Goal: Communication & Community: Answer question/provide support

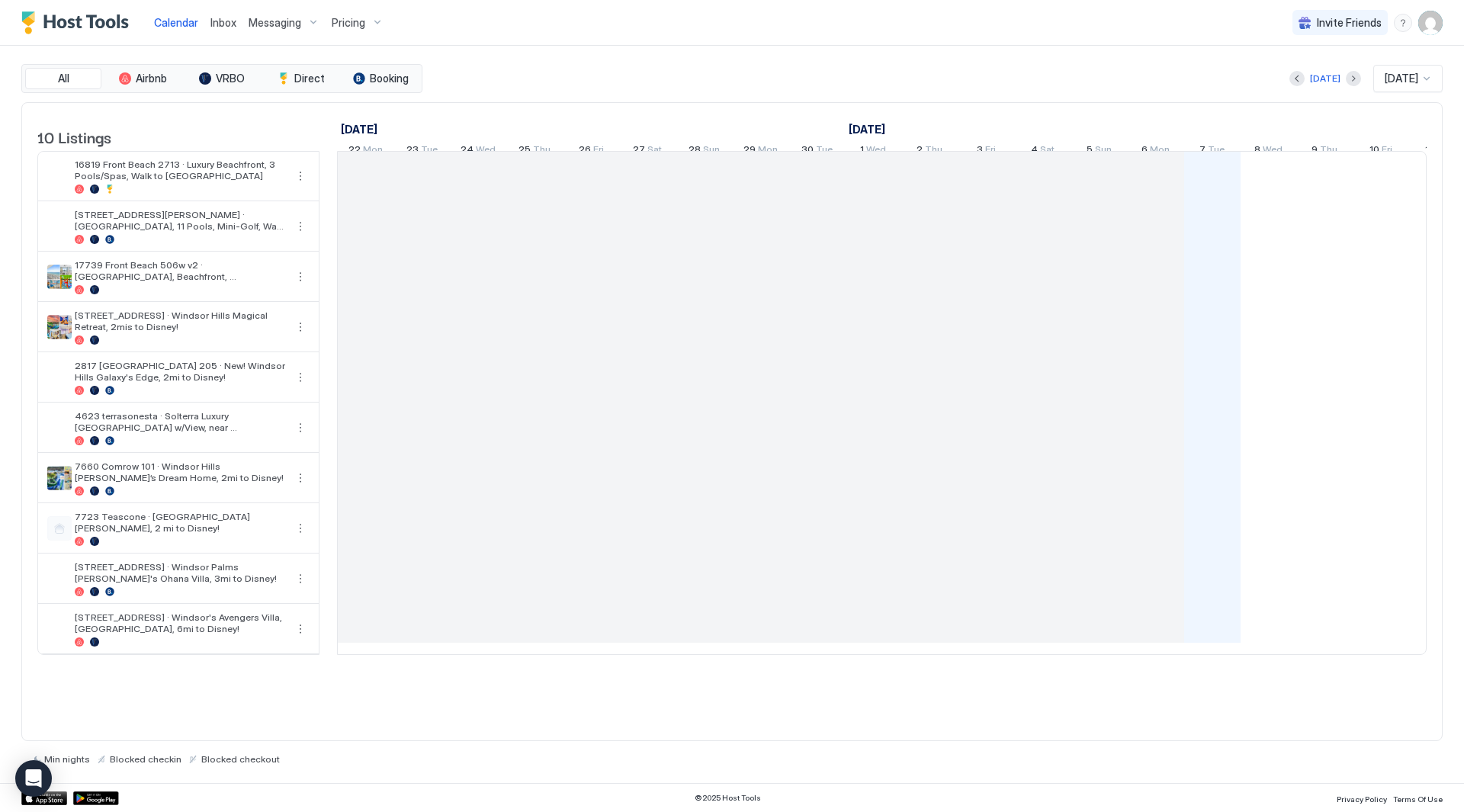
scroll to position [0, 847]
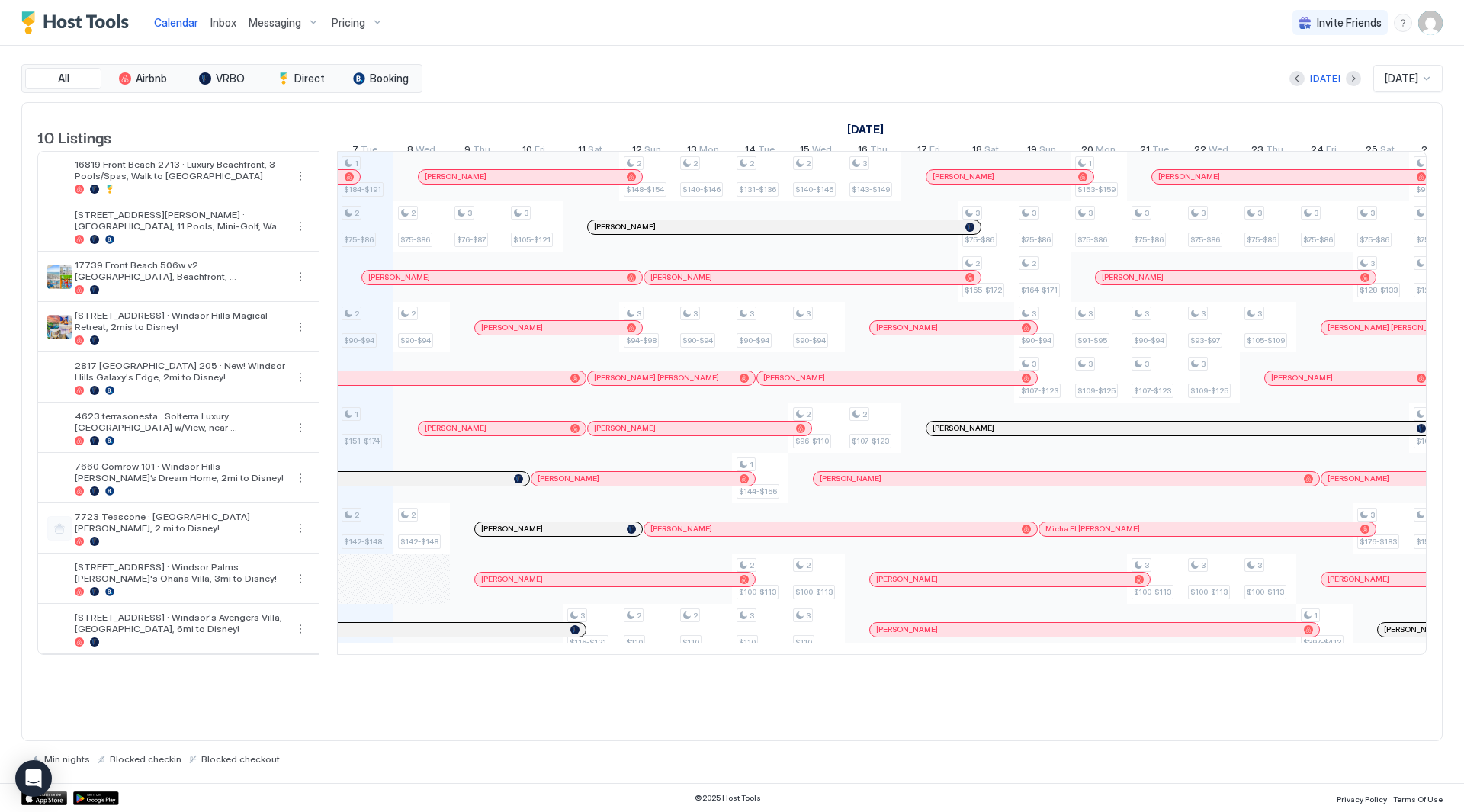
click at [221, 24] on span "Inbox" at bounding box center [223, 22] width 26 height 13
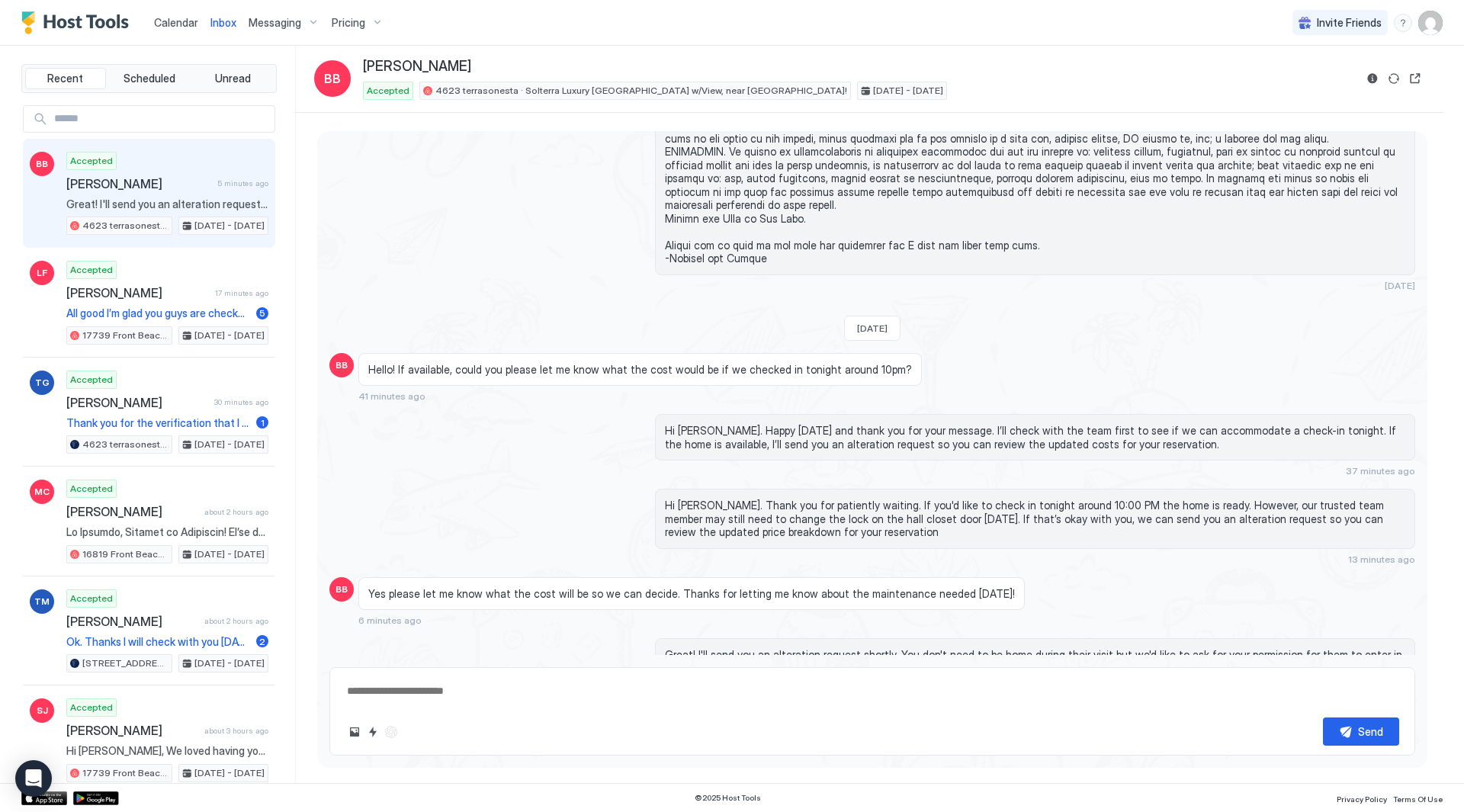
scroll to position [2975, 0]
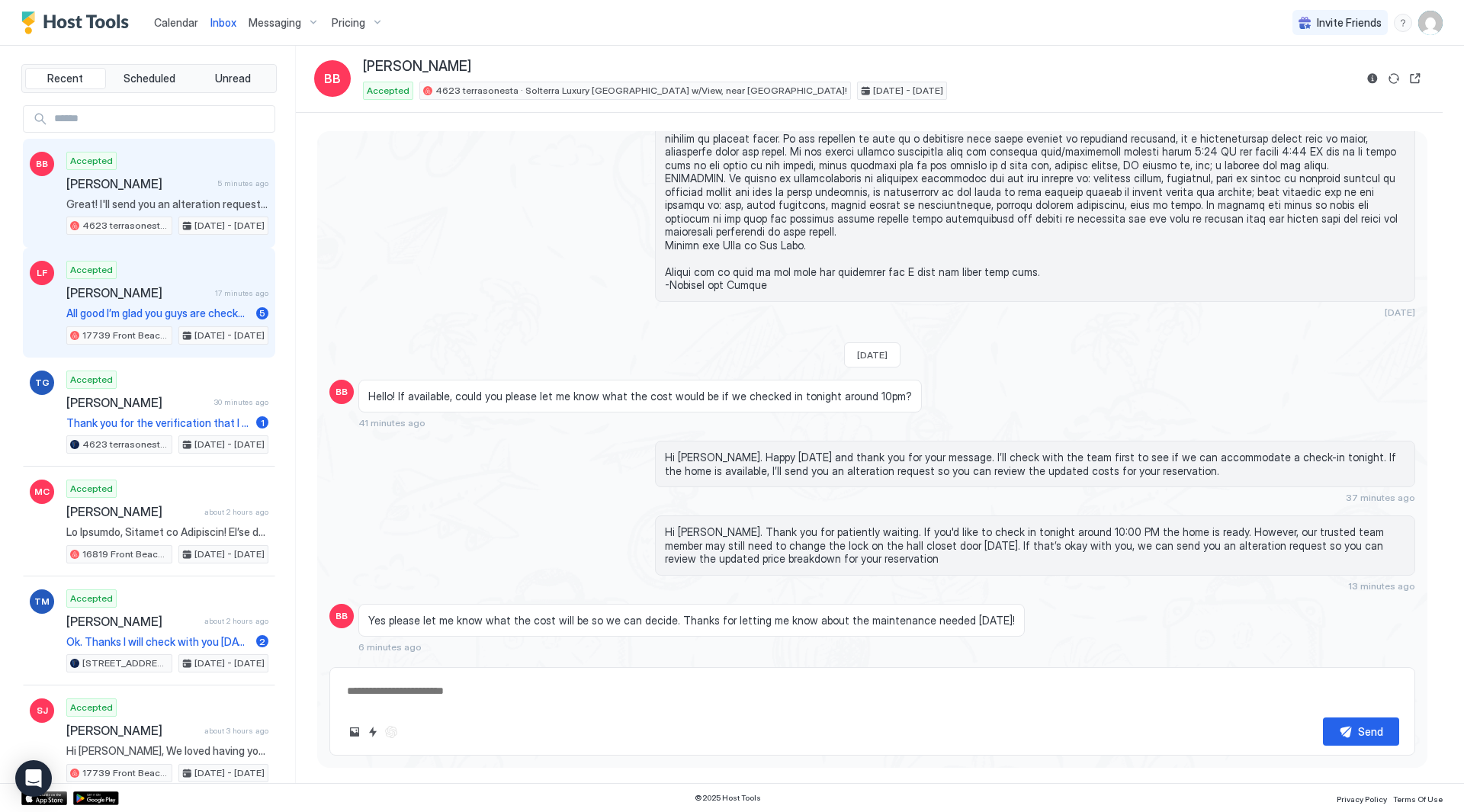
click at [196, 295] on span "[PERSON_NAME]" at bounding box center [138, 293] width 143 height 15
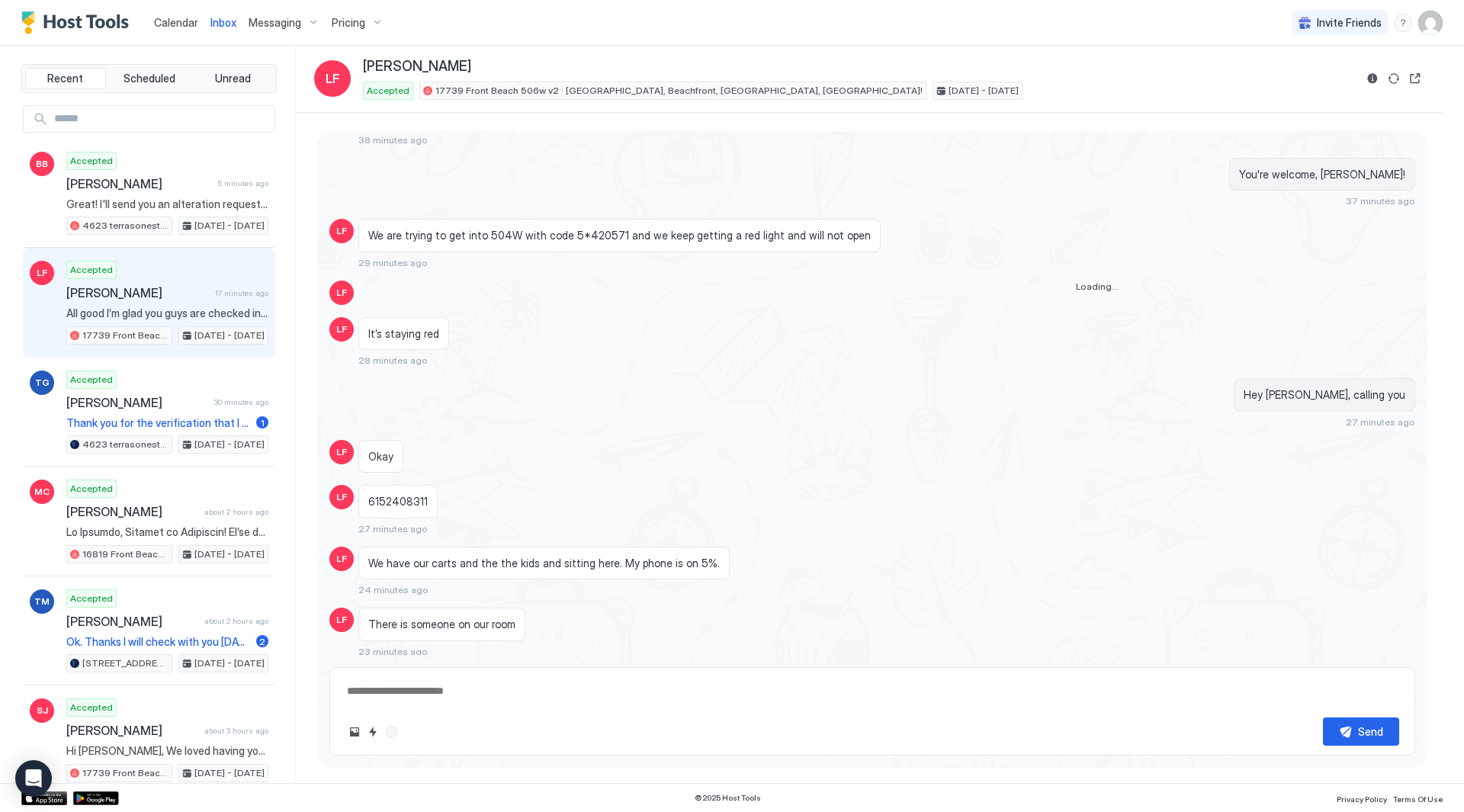
scroll to position [1953, 0]
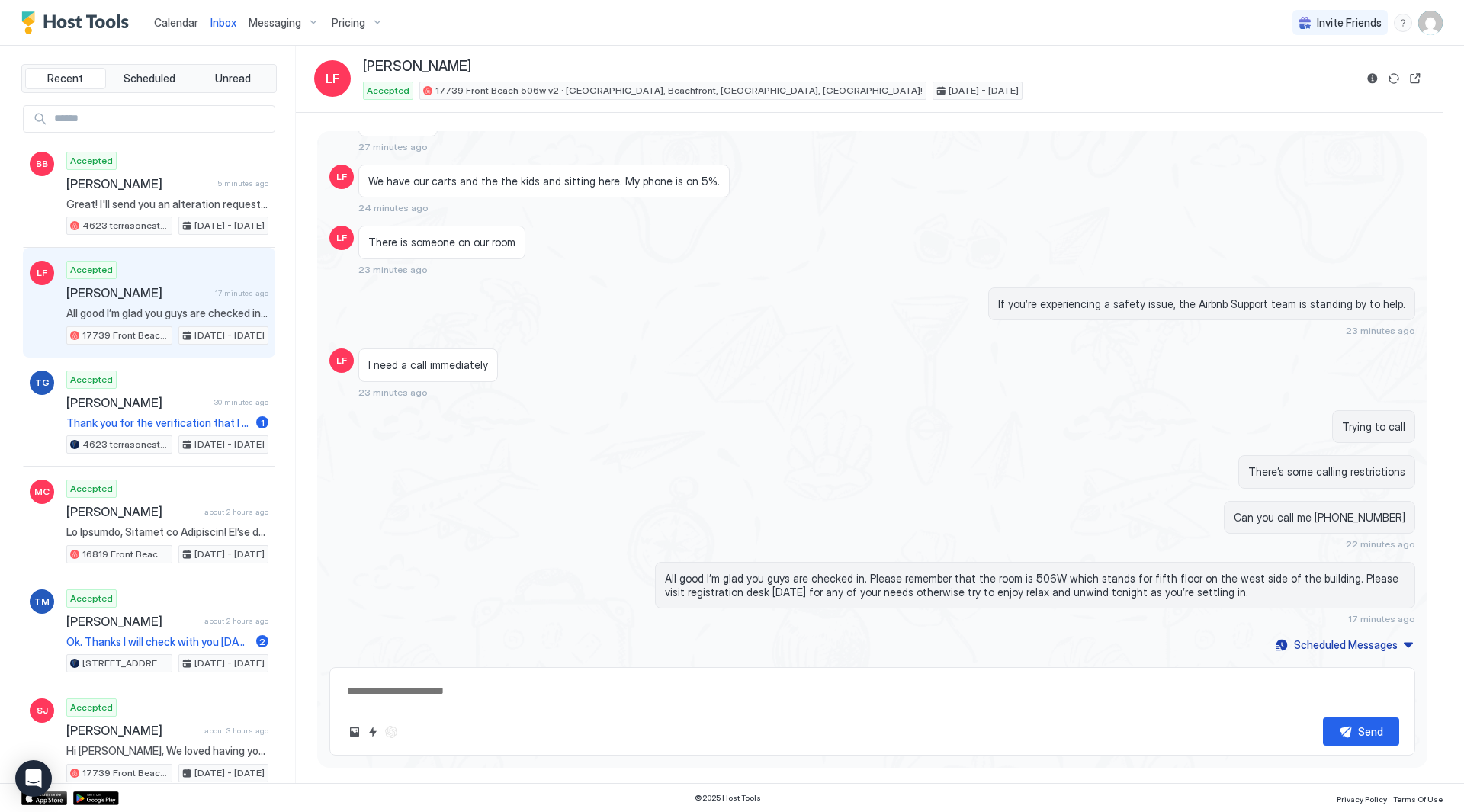
click at [1243, 594] on span "All good I’m glad you guys are checked in. Please remember that the room is 506…" at bounding box center [1035, 585] width 740 height 26
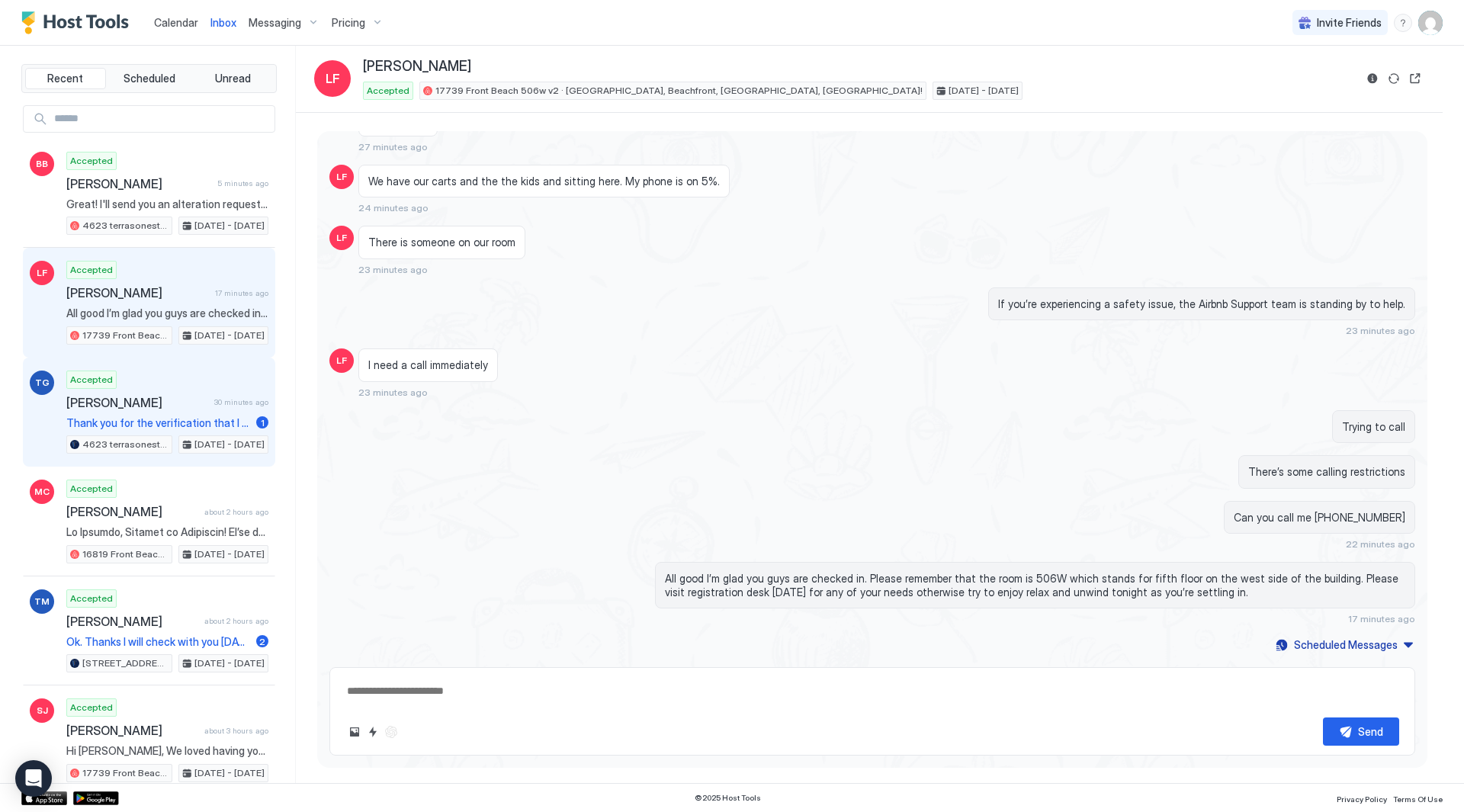
click at [106, 402] on span "[PERSON_NAME]" at bounding box center [137, 403] width 142 height 15
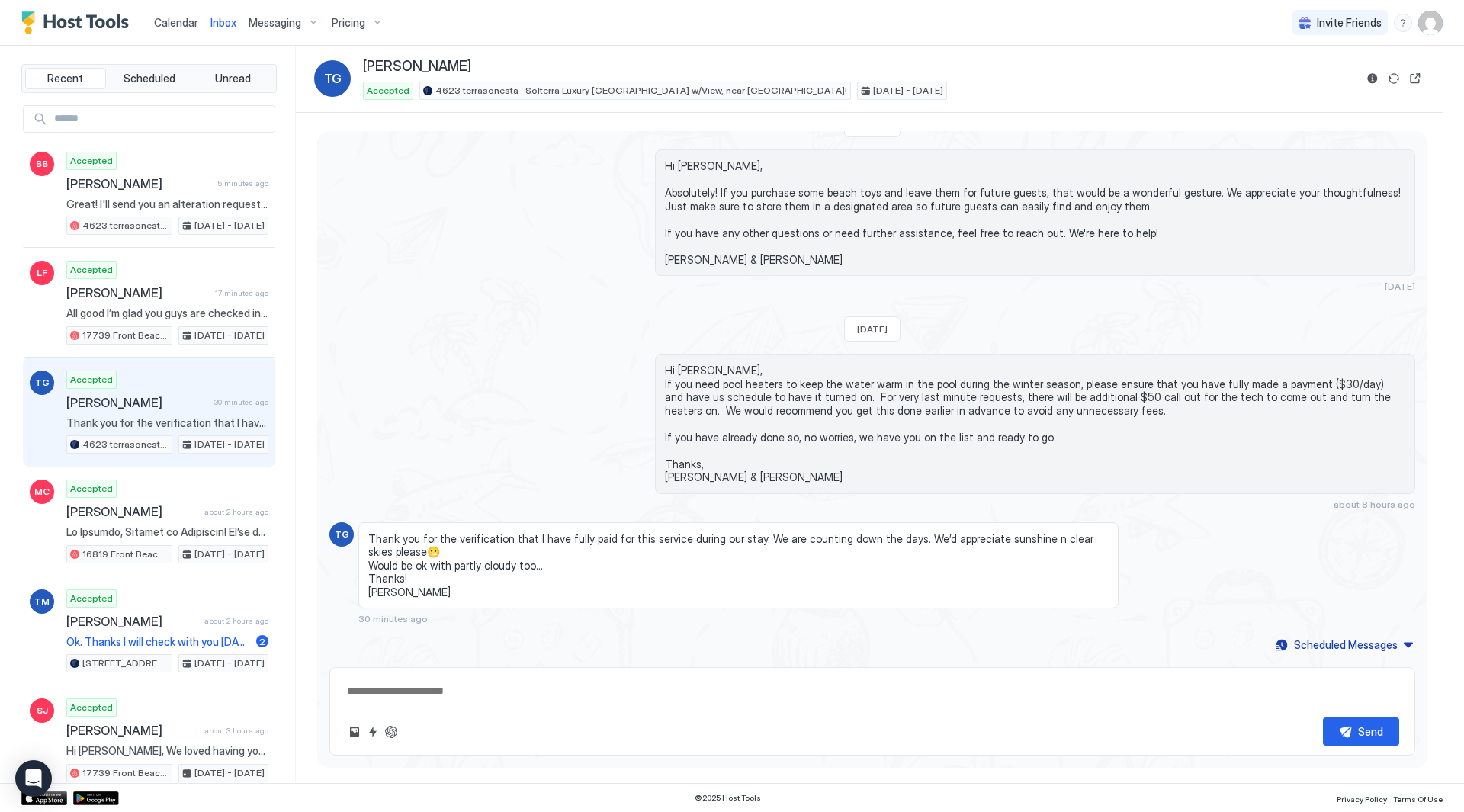
scroll to position [2003, 0]
click at [891, 401] on span "Hi [PERSON_NAME], If you need pool heaters to keep the water warm in the pool d…" at bounding box center [1035, 423] width 740 height 120
drag, startPoint x: 853, startPoint y: 432, endPoint x: 847, endPoint y: 425, distance: 9.2
click at [847, 425] on span "Hi [PERSON_NAME], If you need pool heaters to keep the water warm in the pool d…" at bounding box center [1035, 423] width 740 height 120
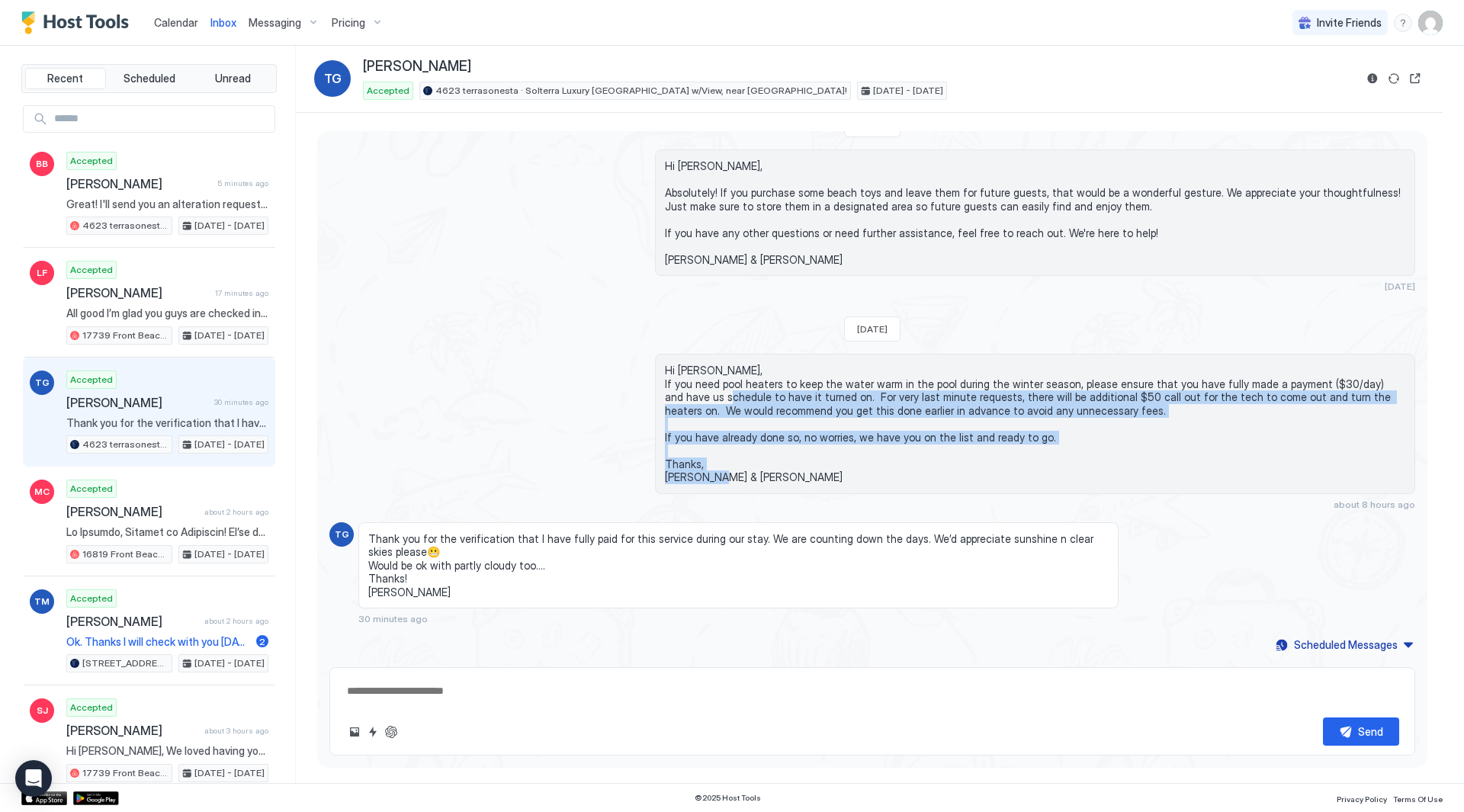
drag, startPoint x: 785, startPoint y: 487, endPoint x: 803, endPoint y: 499, distance: 21.6
click at [803, 499] on div "Hi [PERSON_NAME], If you need pool heaters to keep the water warm in the pool d…" at bounding box center [1035, 432] width 760 height 157
click at [804, 498] on div "Hi [PERSON_NAME], If you need pool heaters to keep the water warm in the pool d…" at bounding box center [1035, 432] width 760 height 157
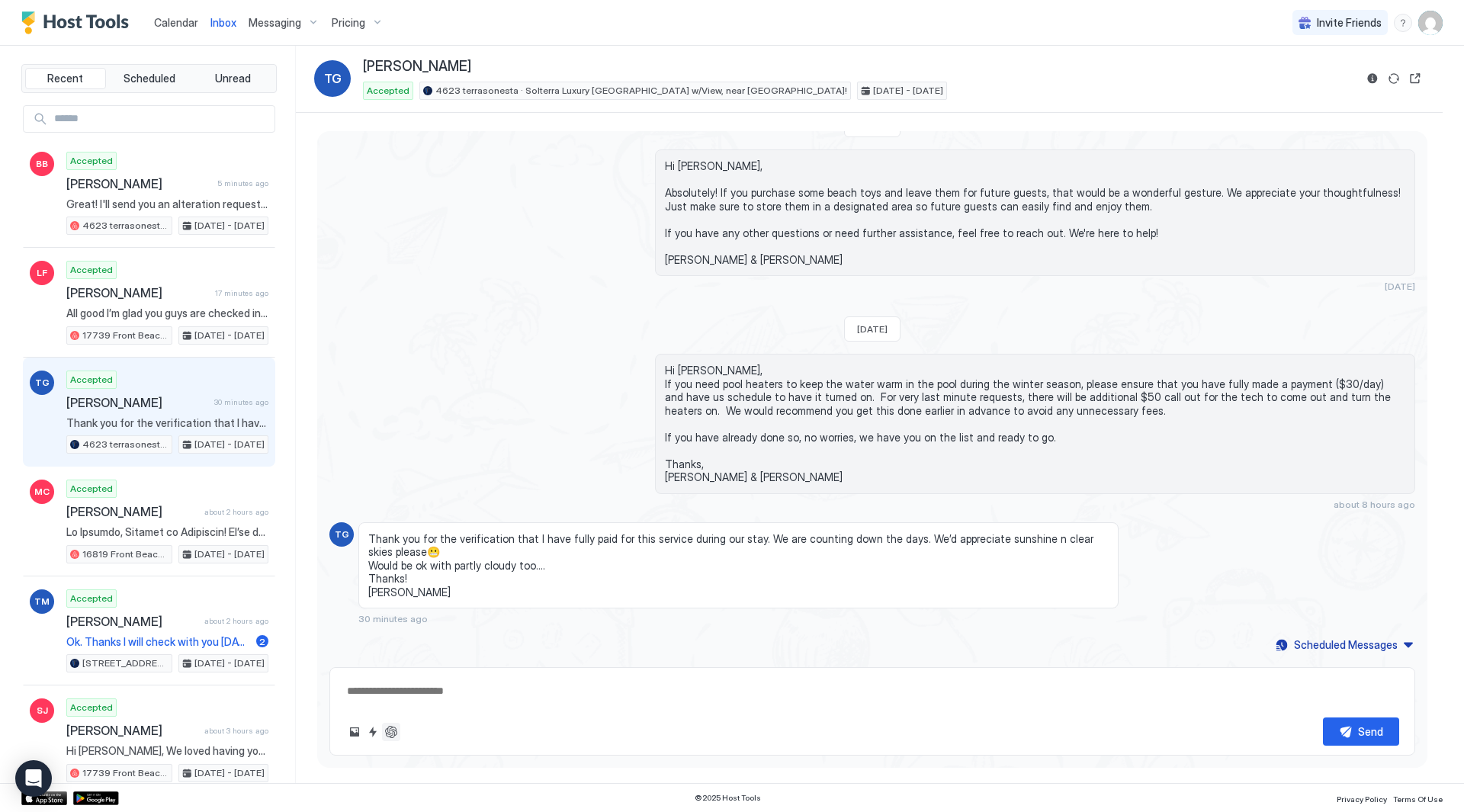
click at [395, 733] on button "ChatGPT Auto Reply" at bounding box center [391, 732] width 19 height 19
click at [393, 733] on button "ChatGPT Auto Reply" at bounding box center [391, 732] width 19 height 19
click at [392, 733] on button "ChatGPT Auto Reply" at bounding box center [391, 732] width 19 height 19
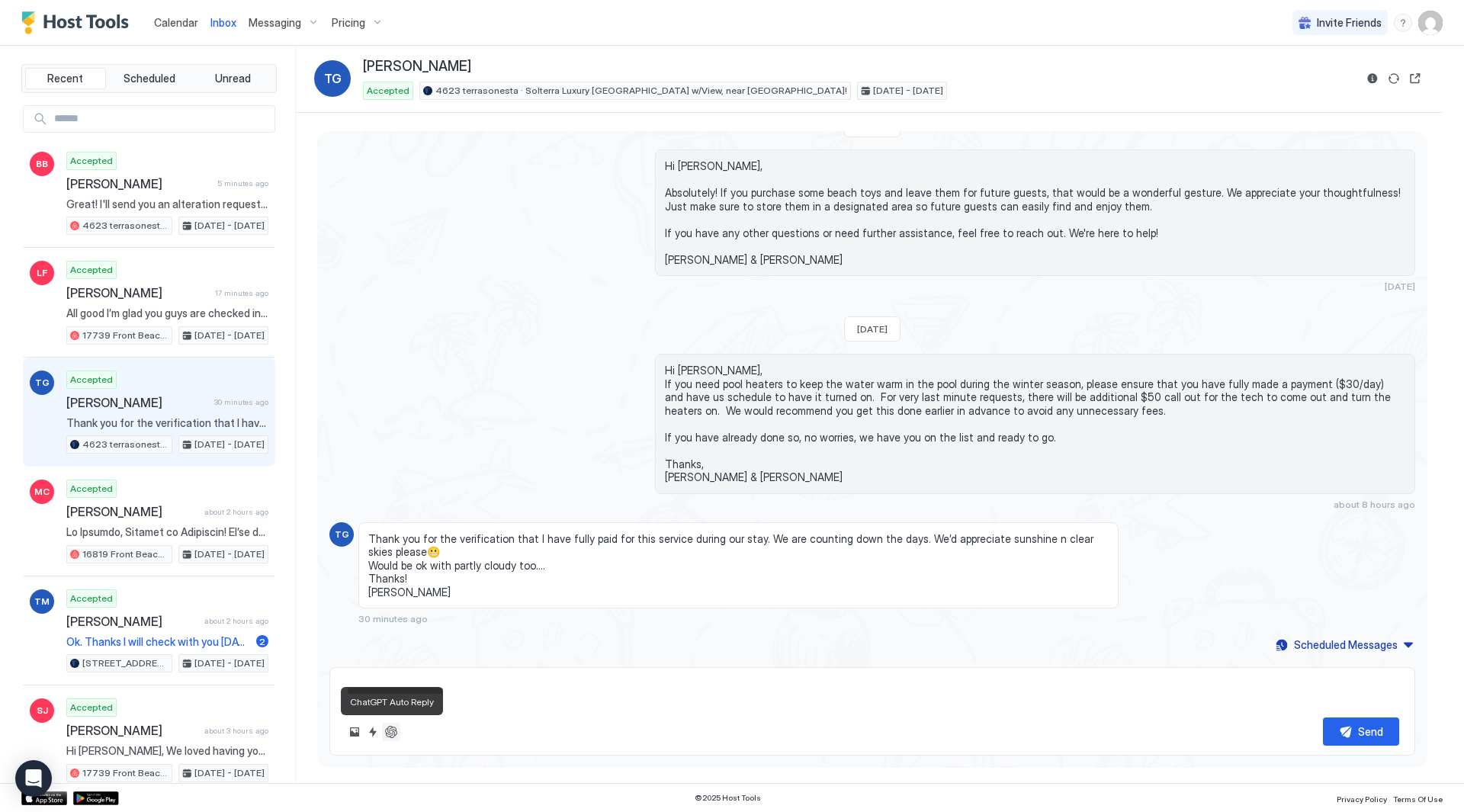
click at [392, 733] on button "ChatGPT Auto Reply" at bounding box center [391, 732] width 19 height 19
type textarea "*"
type textarea "**********"
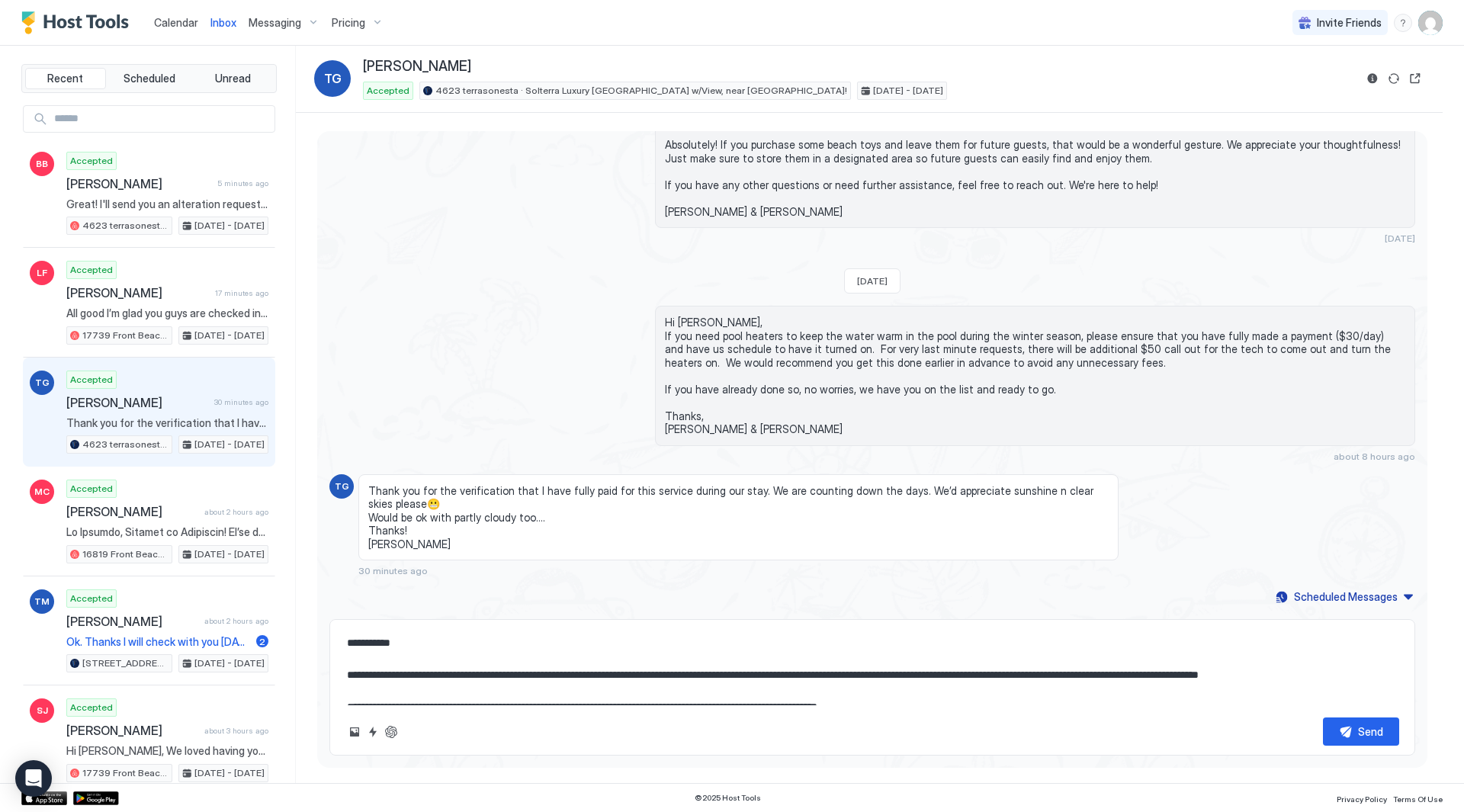
type textarea "*"
type textarea "**********"
type textarea "*"
type textarea "**********"
type textarea "*"
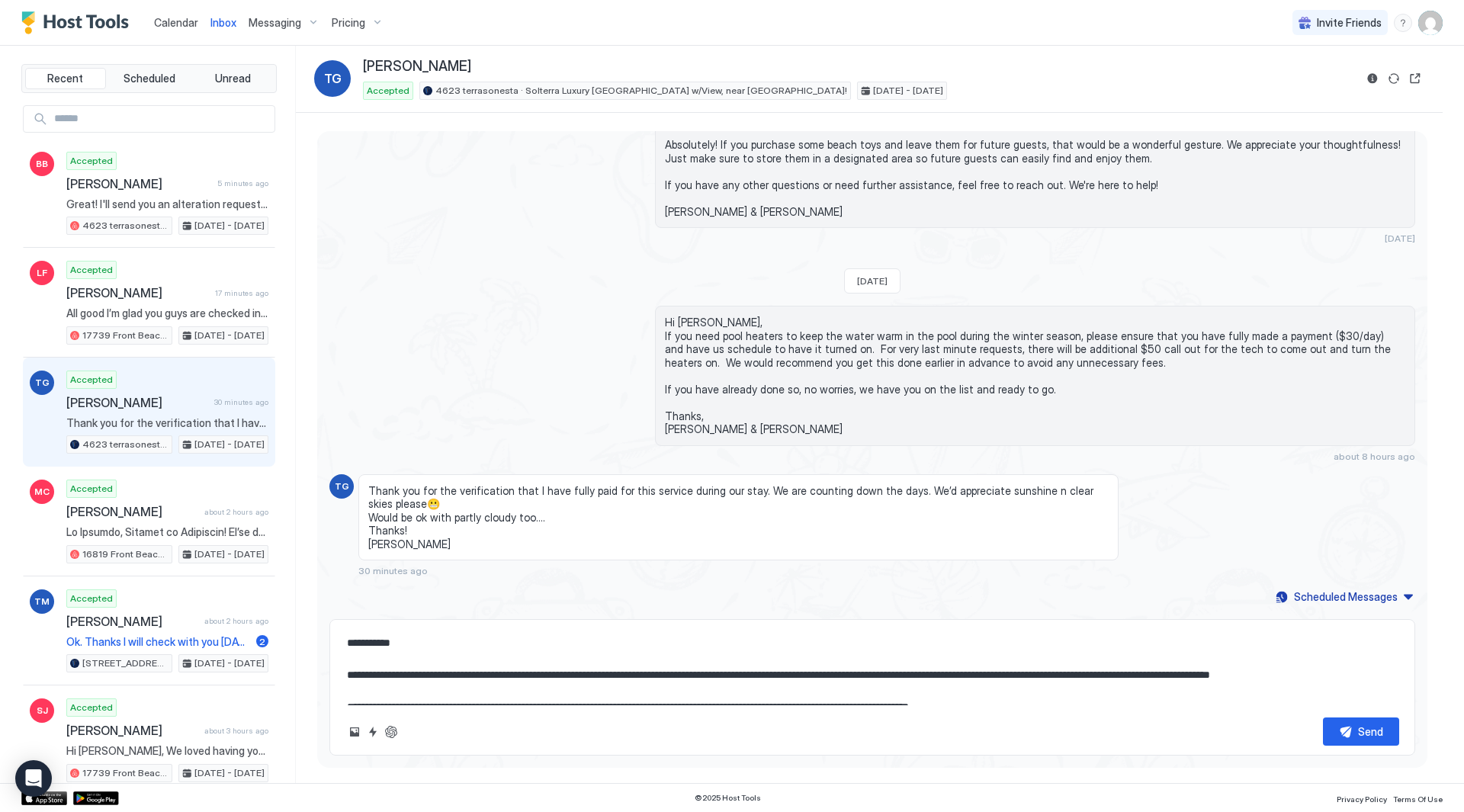
type textarea "**********"
click at [1018, 659] on textarea "**********" at bounding box center [873, 667] width 1054 height 76
type textarea "*"
type textarea "**********"
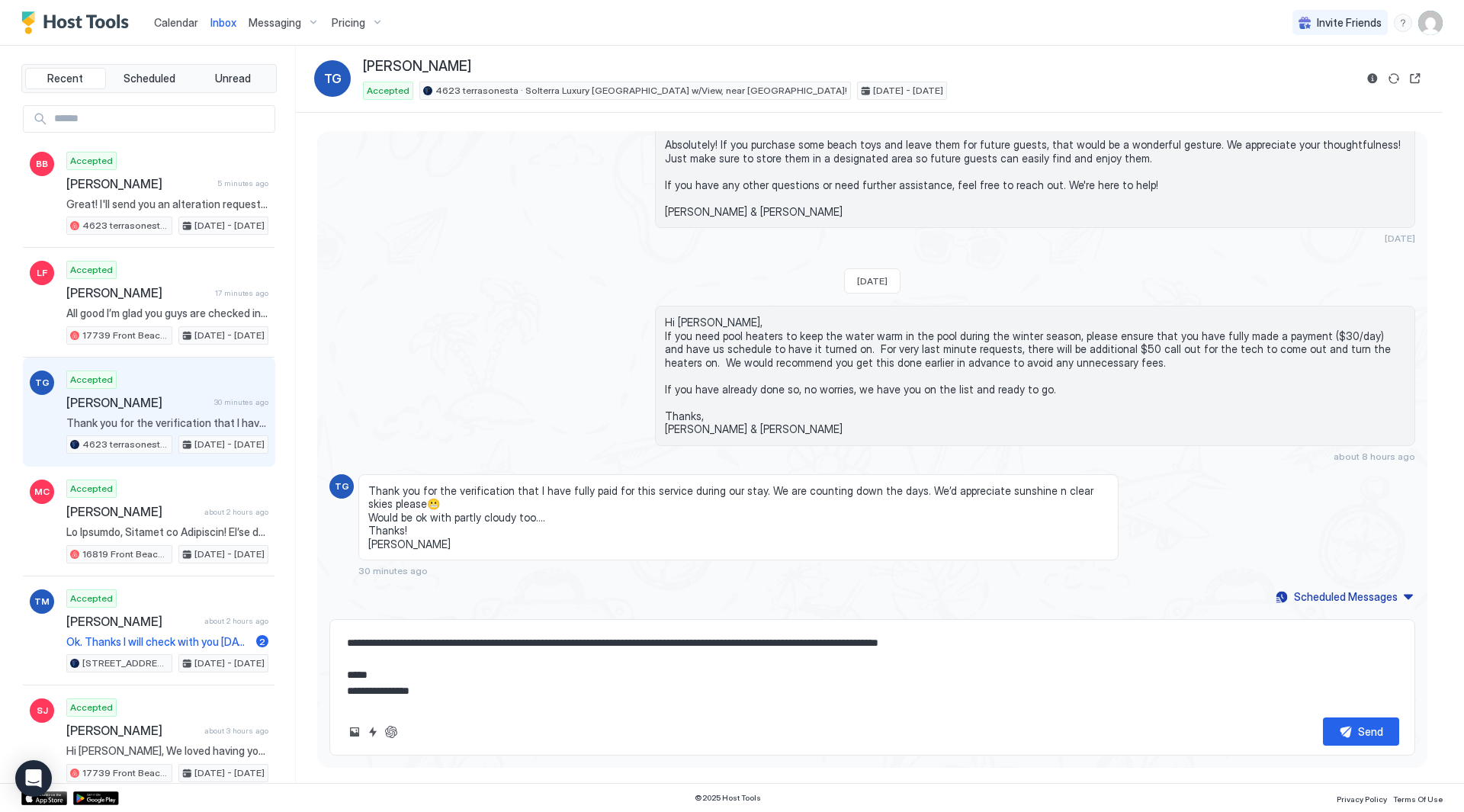
type textarea "*"
type textarea "**********"
type textarea "*"
type textarea "**********"
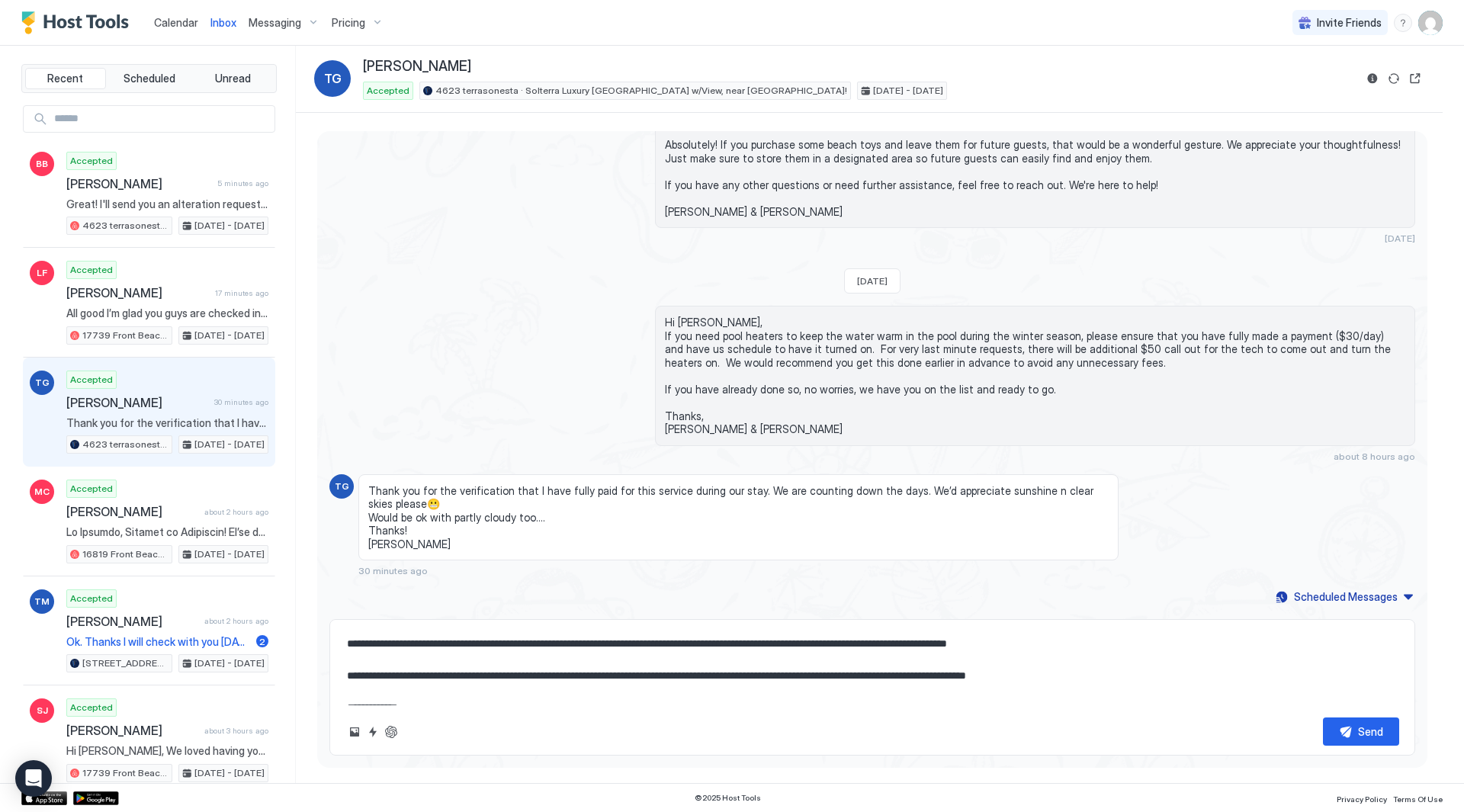
scroll to position [20, 0]
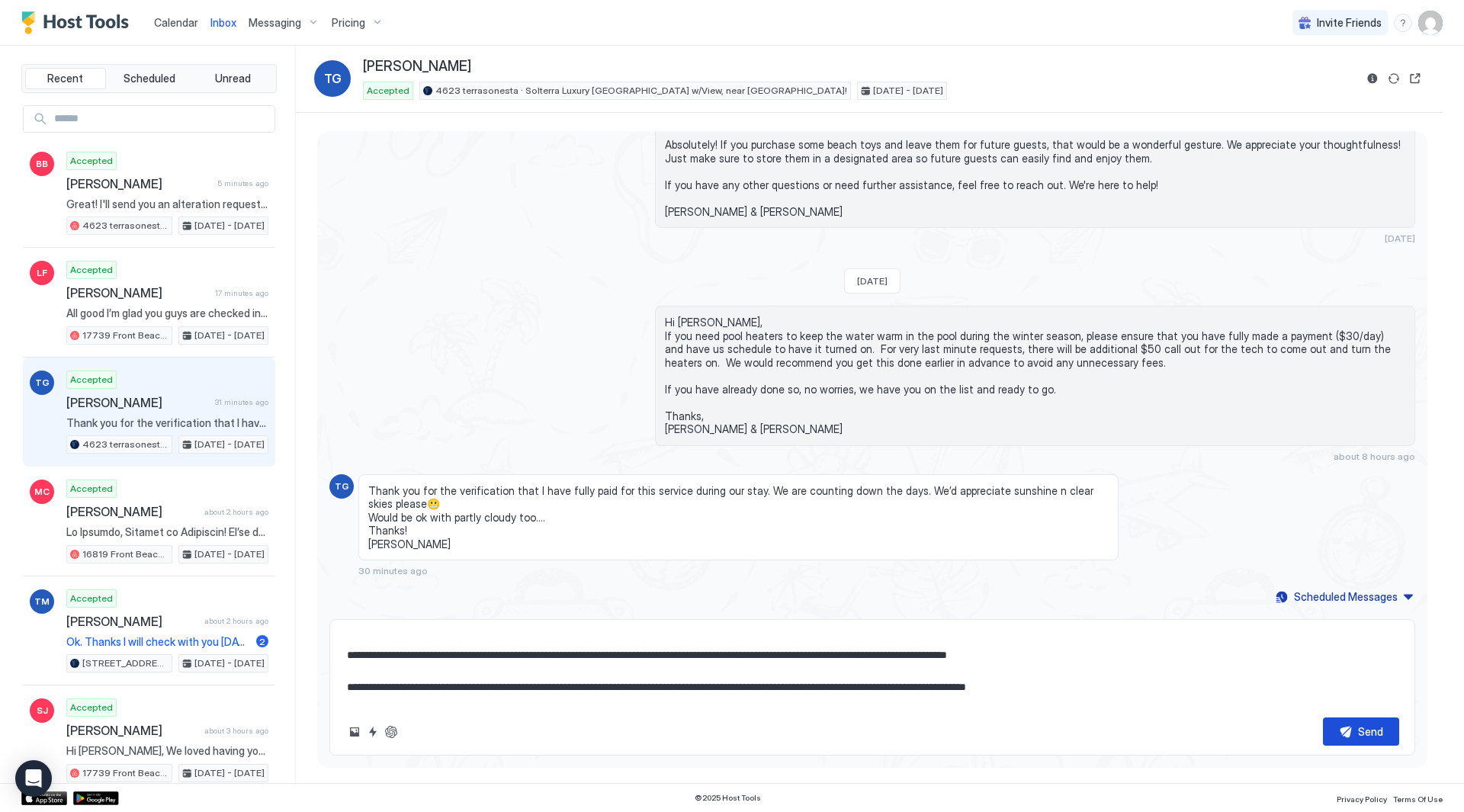
click at [1346, 718] on button "Send" at bounding box center [1361, 731] width 76 height 28
type textarea "*"
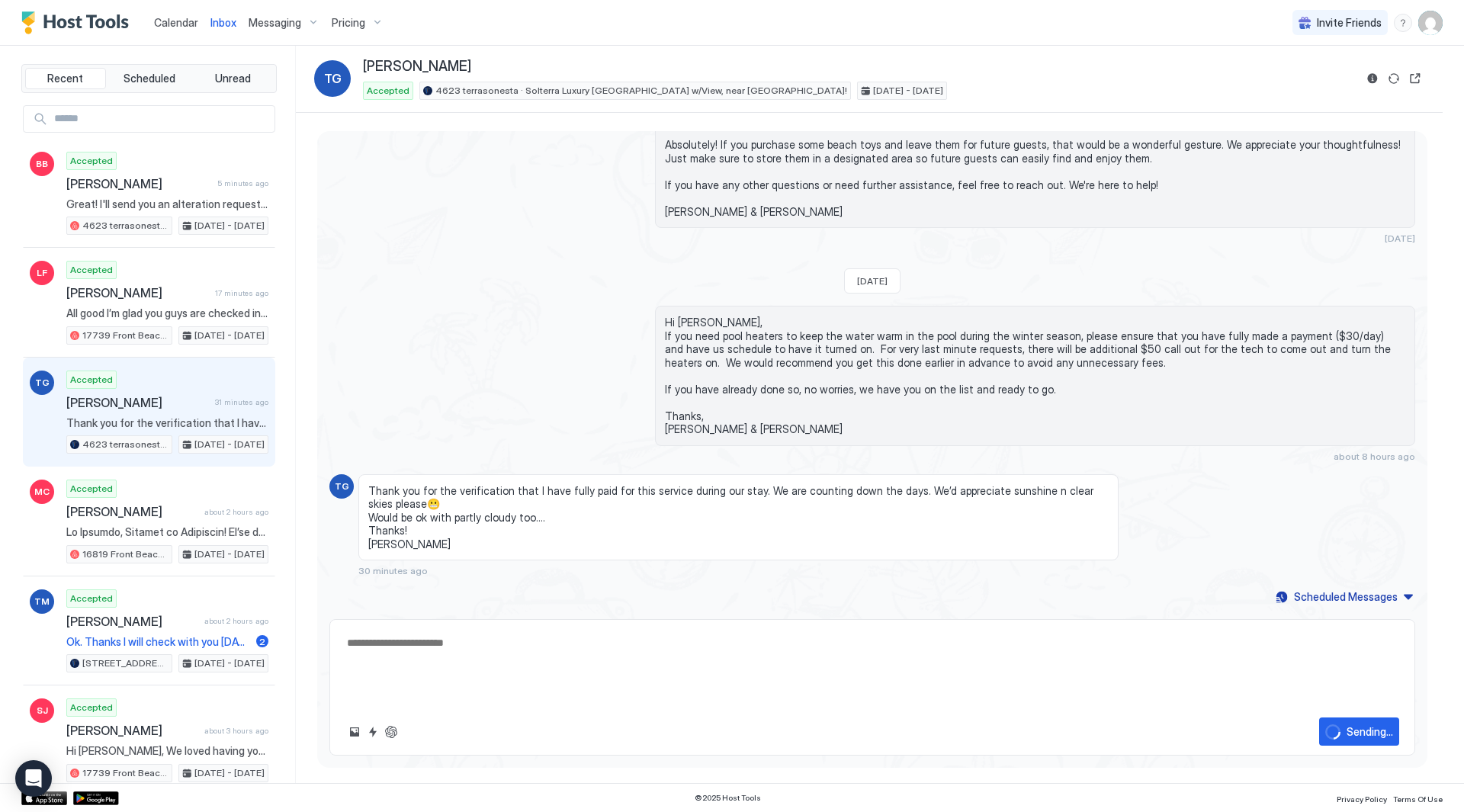
scroll to position [0, 0]
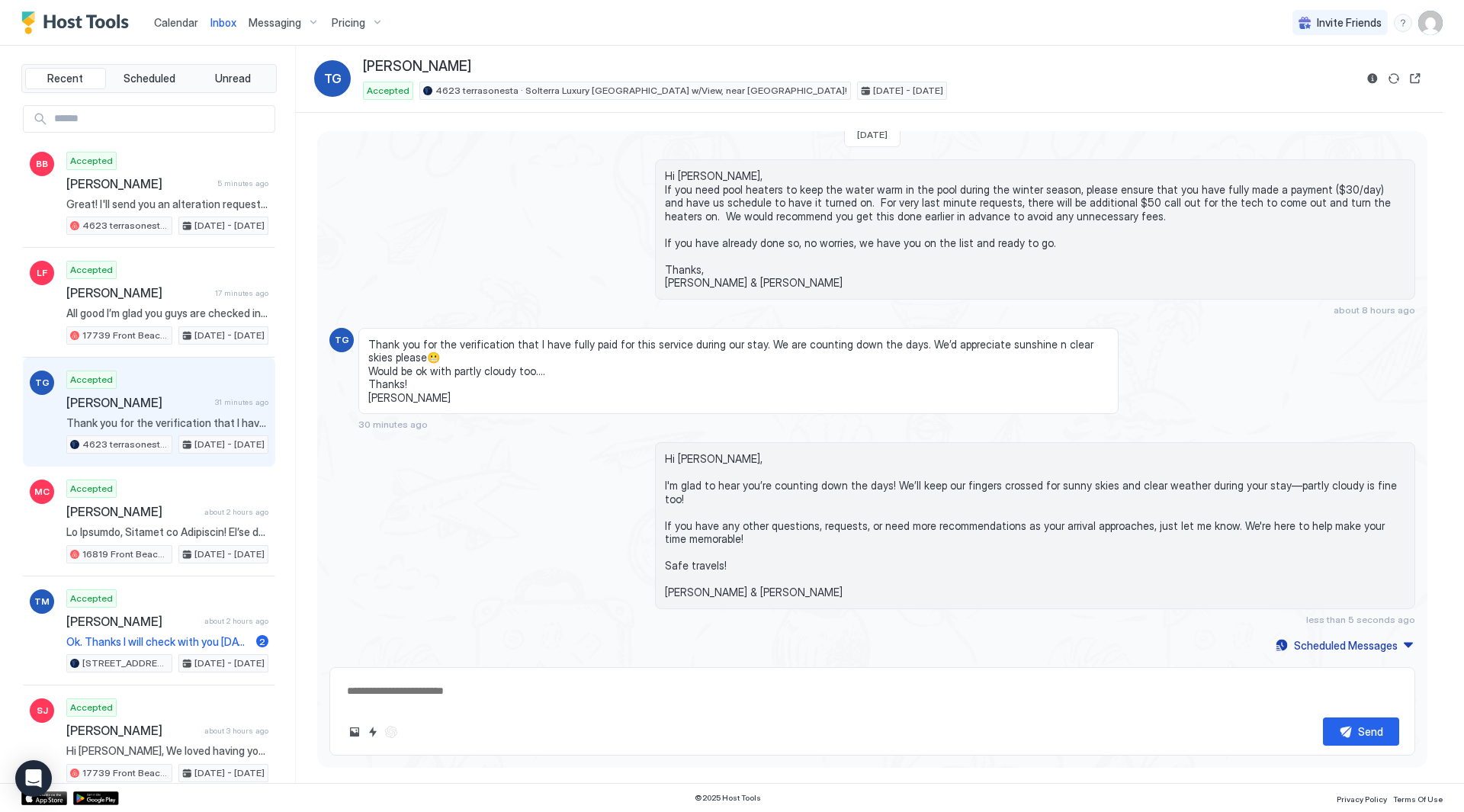
click at [1423, 21] on img "User profile" at bounding box center [1430, 22] width 24 height 24
click at [1374, 84] on div "Settings" at bounding box center [1345, 85] width 194 height 26
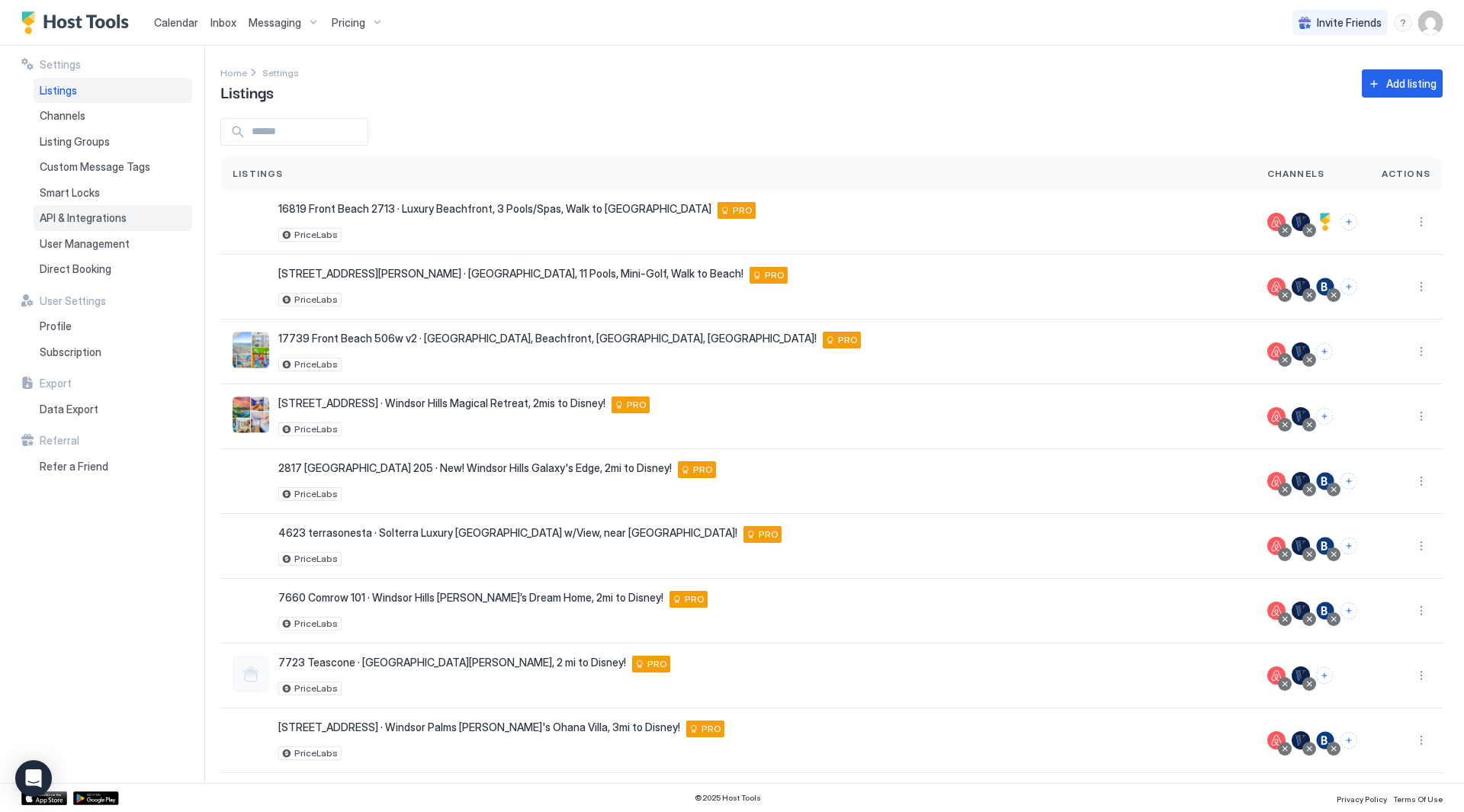
click at [92, 222] on span "API & Integrations" at bounding box center [83, 218] width 87 height 14
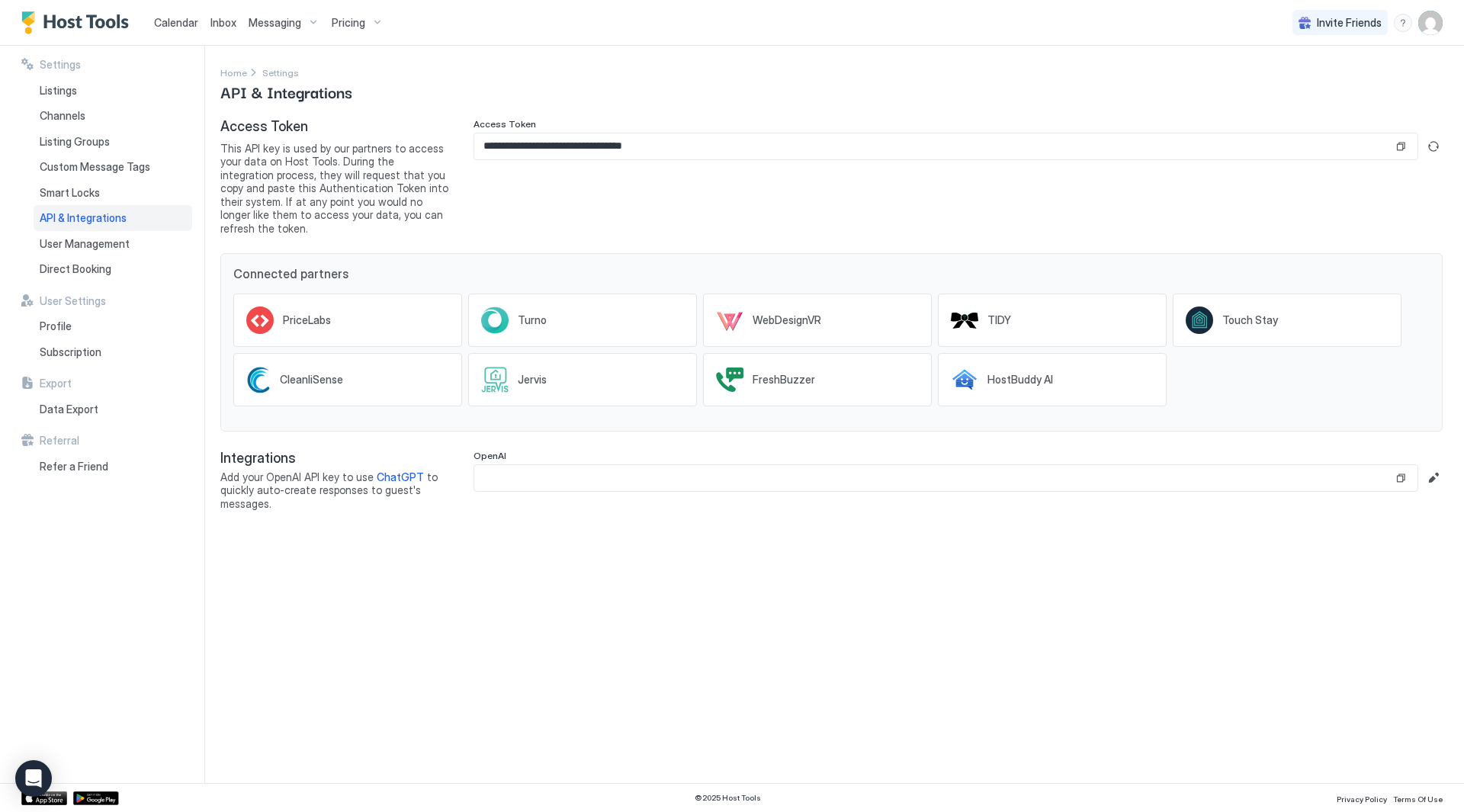
click at [219, 20] on span "Inbox" at bounding box center [223, 22] width 26 height 13
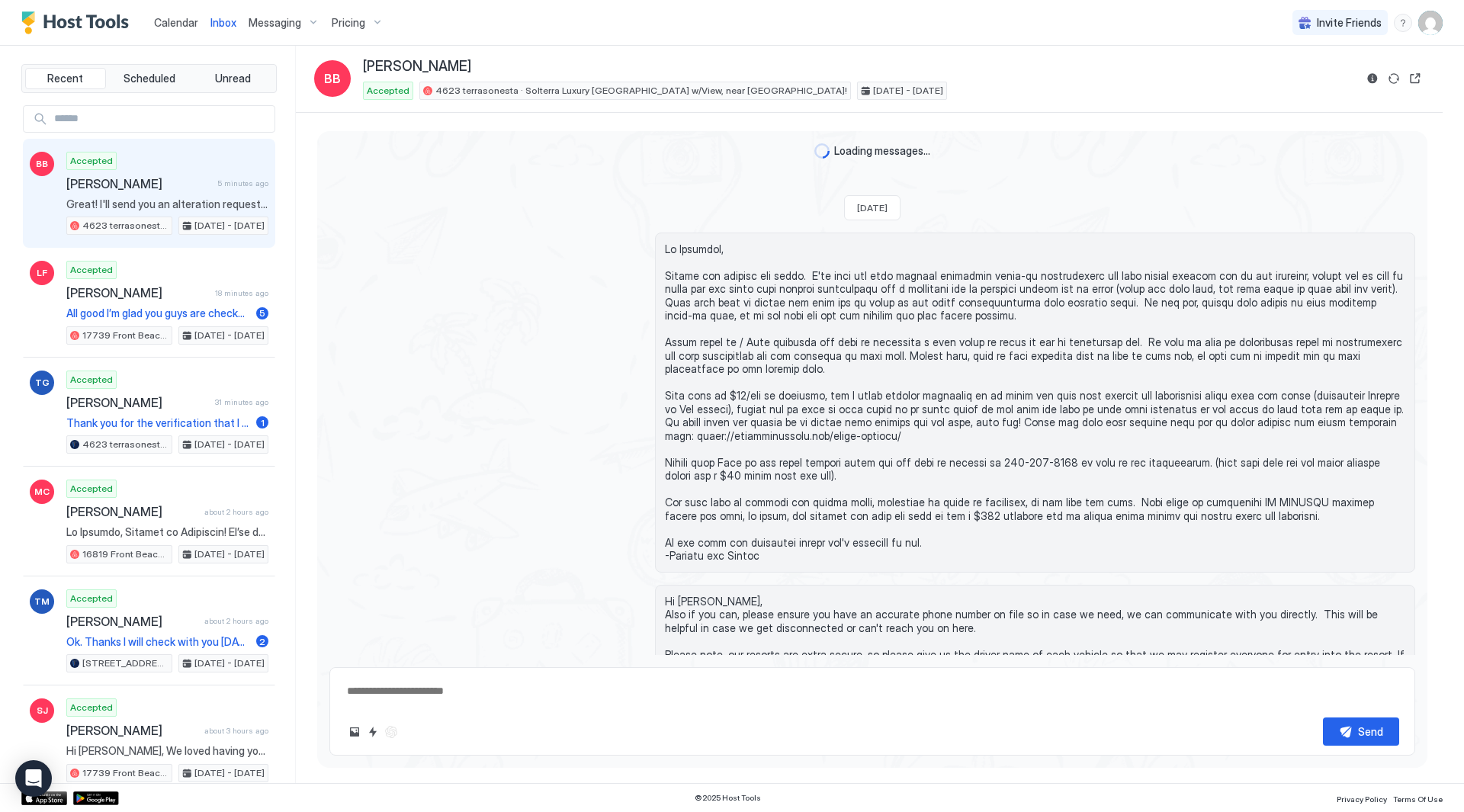
scroll to position [3052, 0]
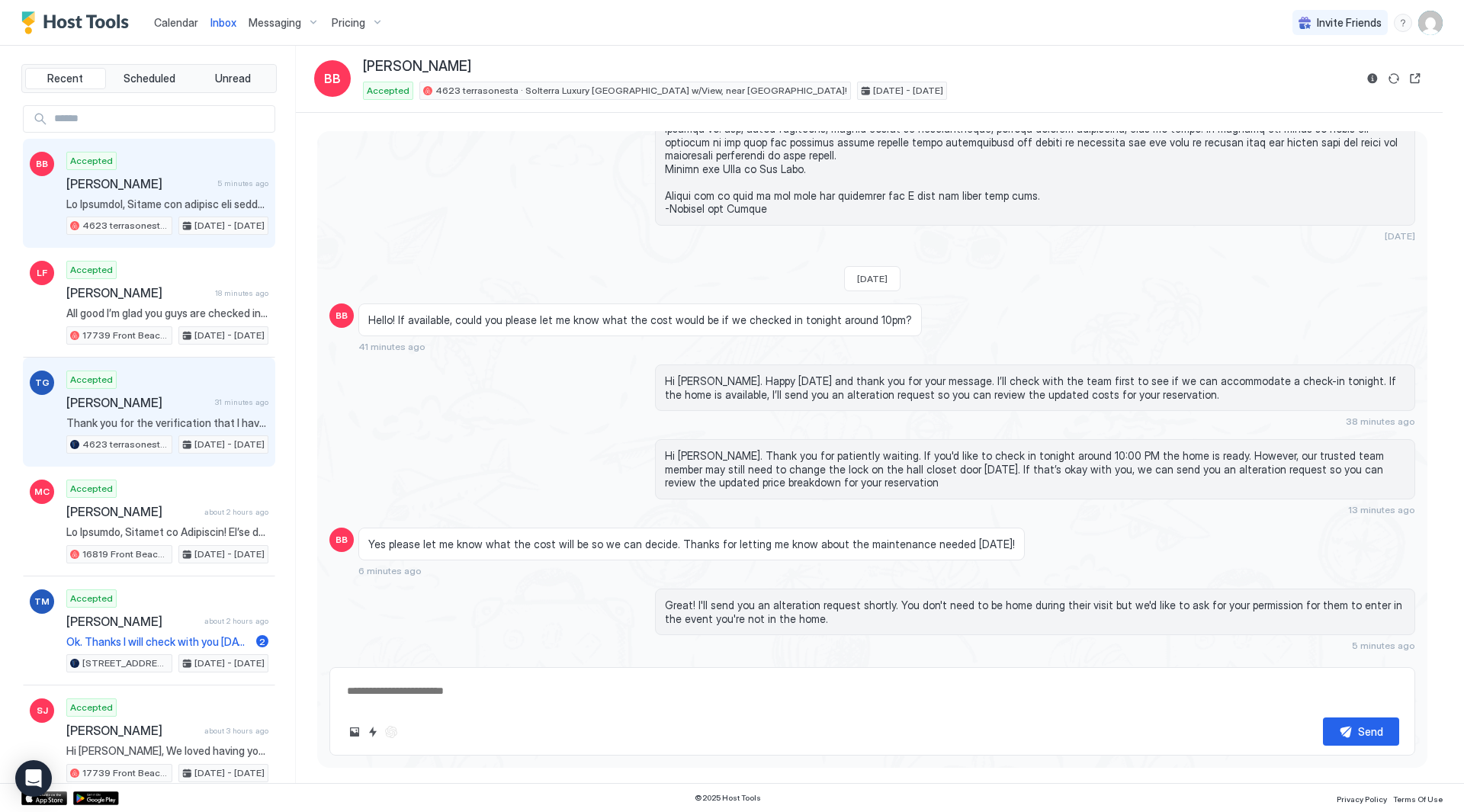
click at [185, 395] on span "[PERSON_NAME]" at bounding box center [138, 403] width 143 height 15
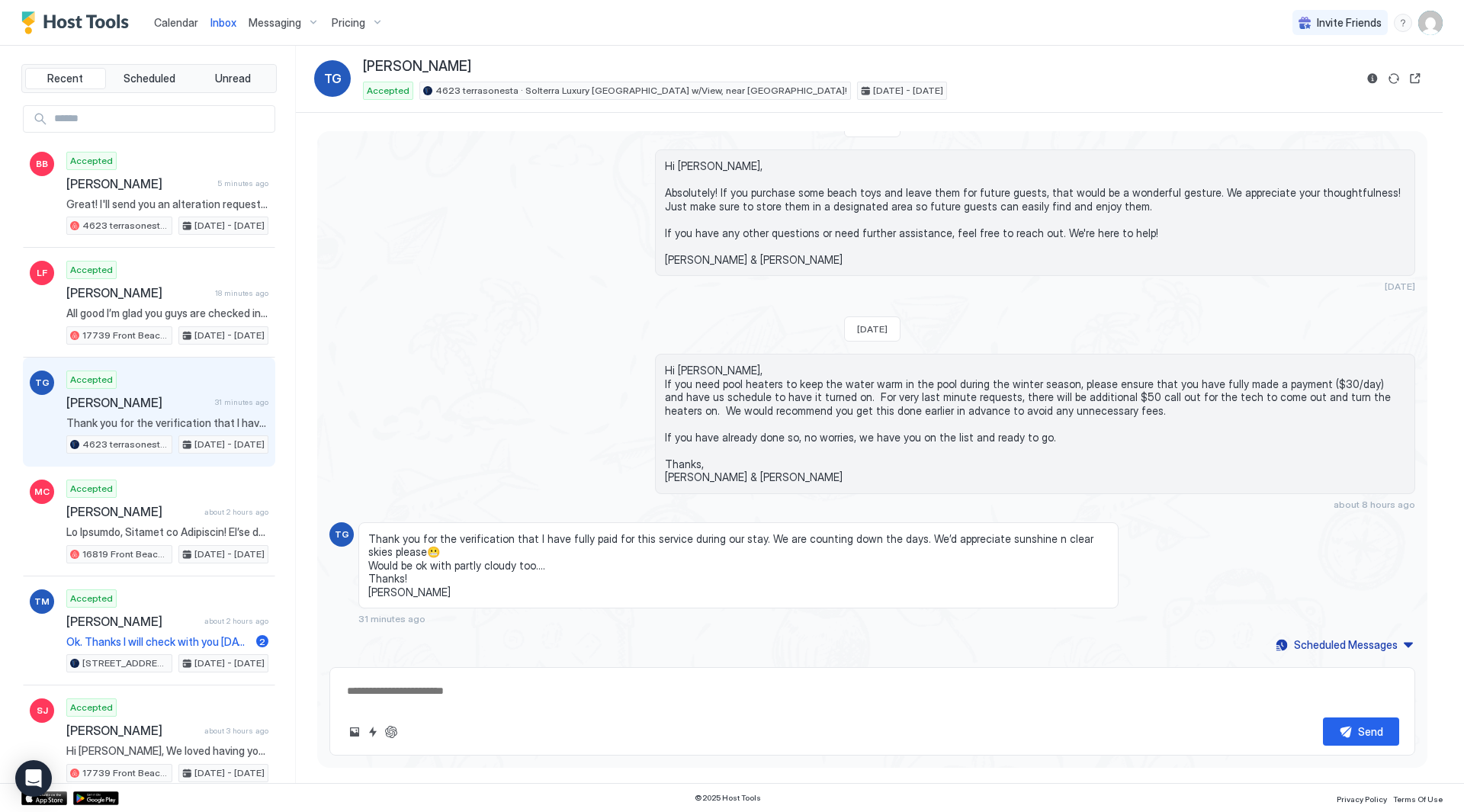
scroll to position [2003, 0]
click at [392, 732] on button "ChatGPT Auto Reply" at bounding box center [391, 732] width 19 height 19
click at [772, 693] on textarea at bounding box center [873, 691] width 1054 height 28
type textarea "*"
type textarea "**********"
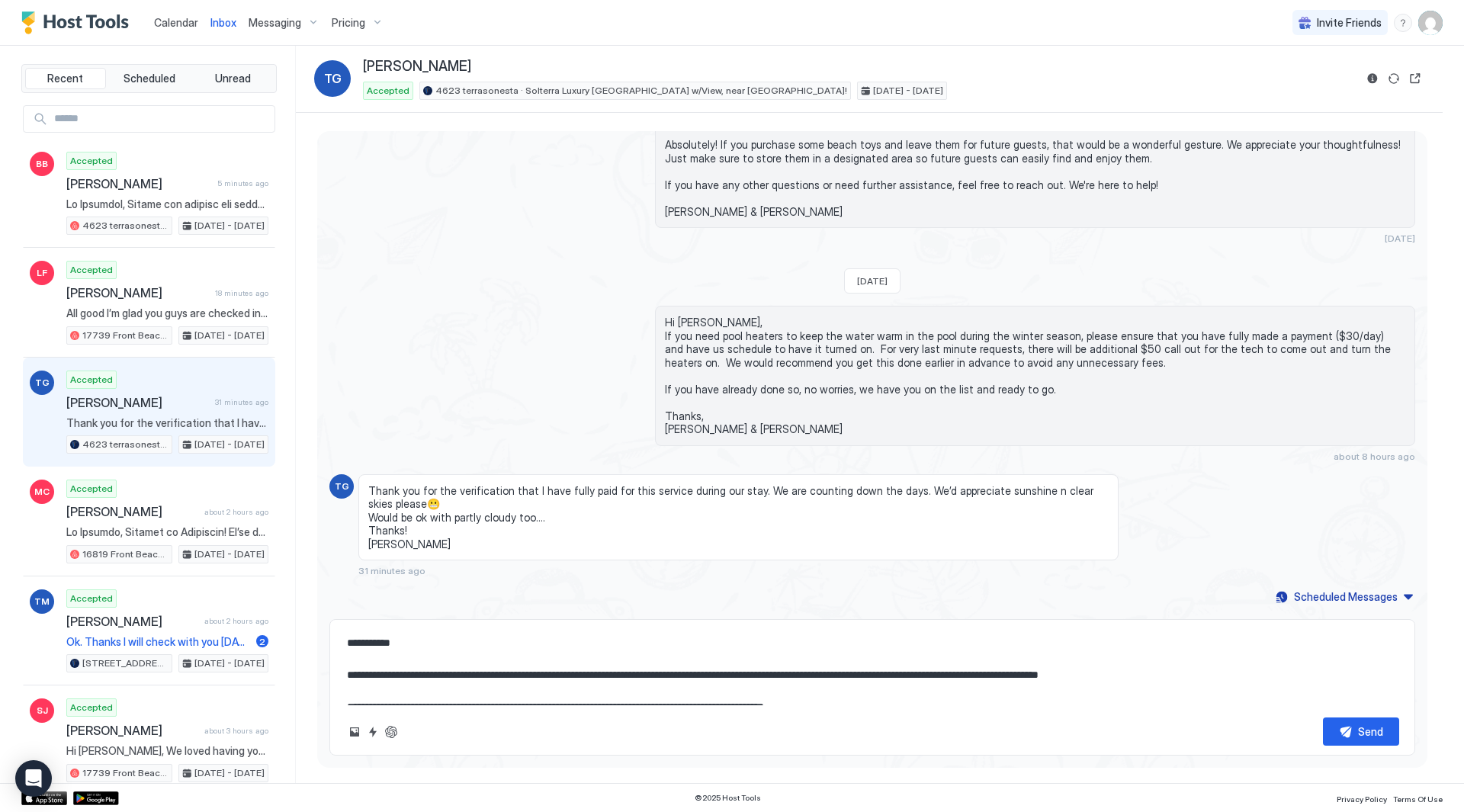
click at [772, 693] on textarea "**********" at bounding box center [873, 667] width 1054 height 76
click at [771, 683] on textarea "**********" at bounding box center [873, 667] width 1054 height 76
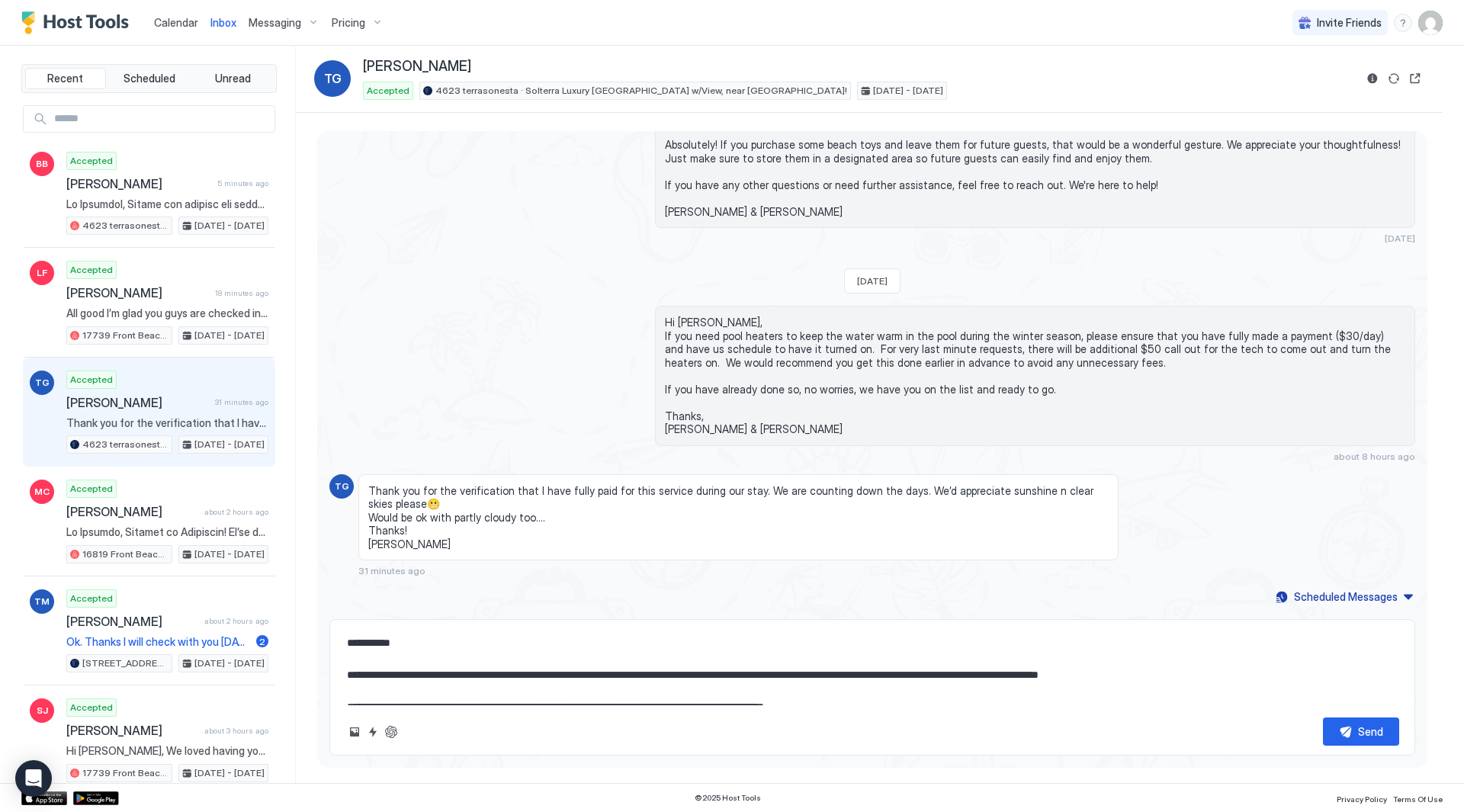
click at [772, 672] on textarea "**********" at bounding box center [873, 667] width 1054 height 76
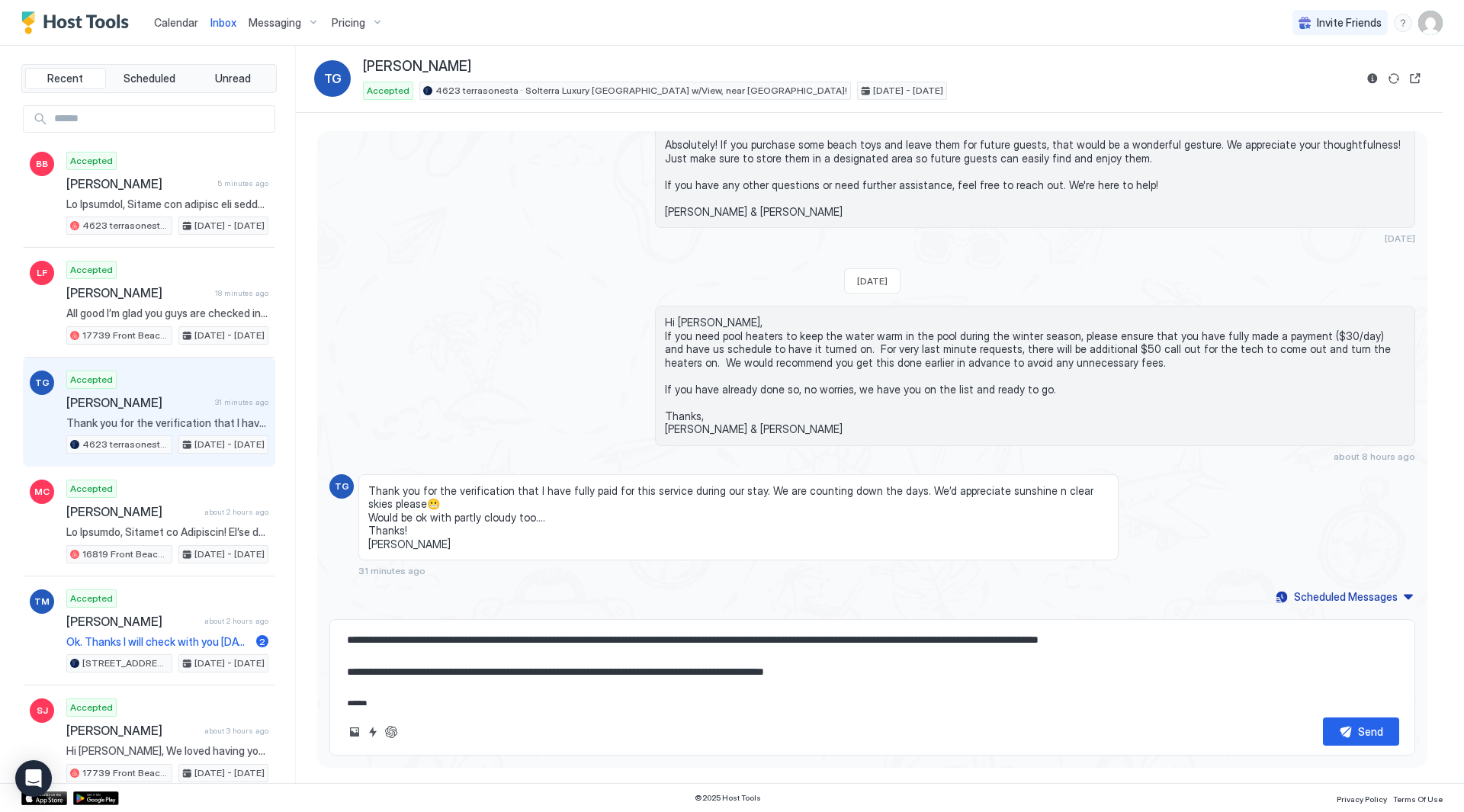
scroll to position [64, 0]
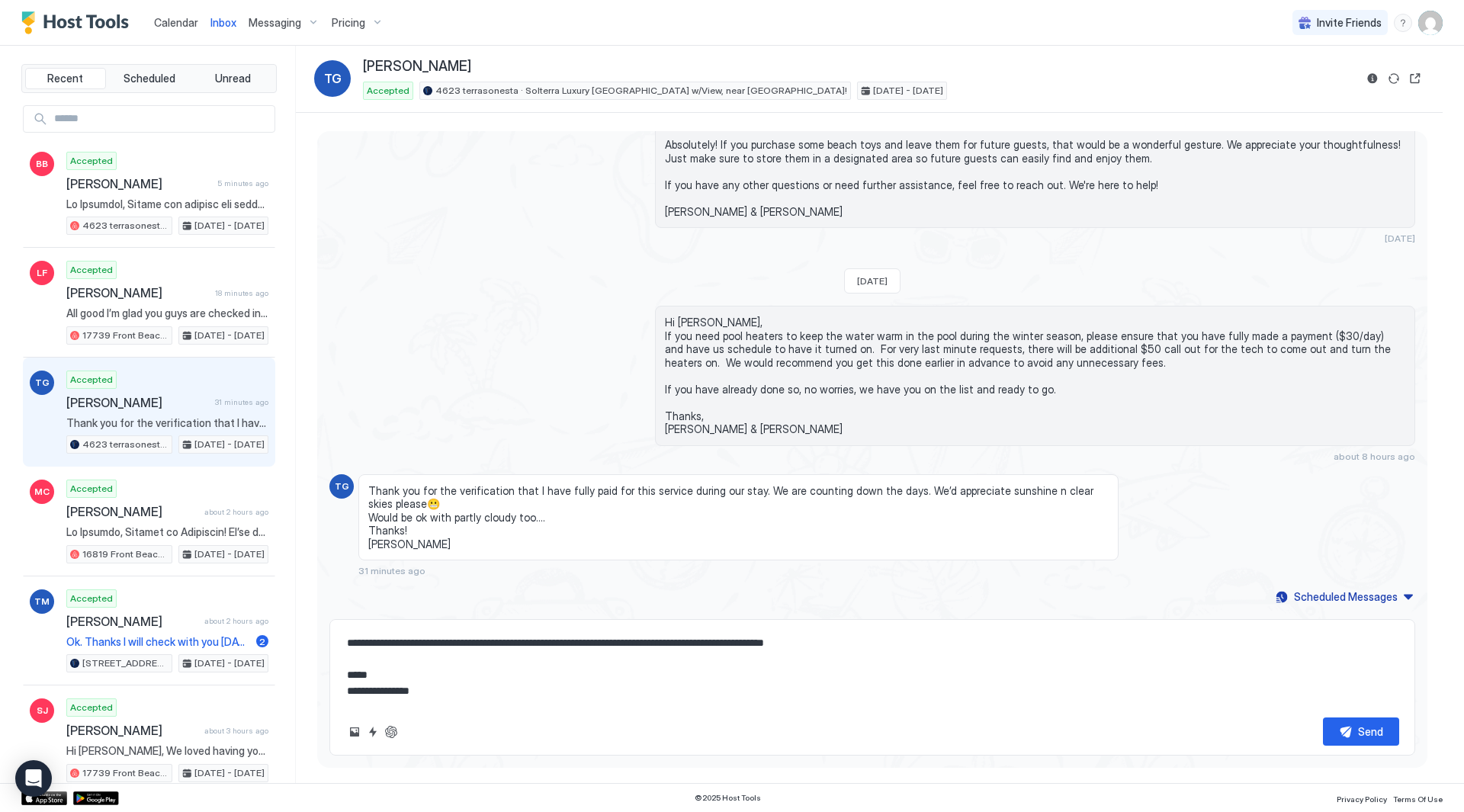
click at [787, 656] on textarea "**********" at bounding box center [873, 667] width 1054 height 76
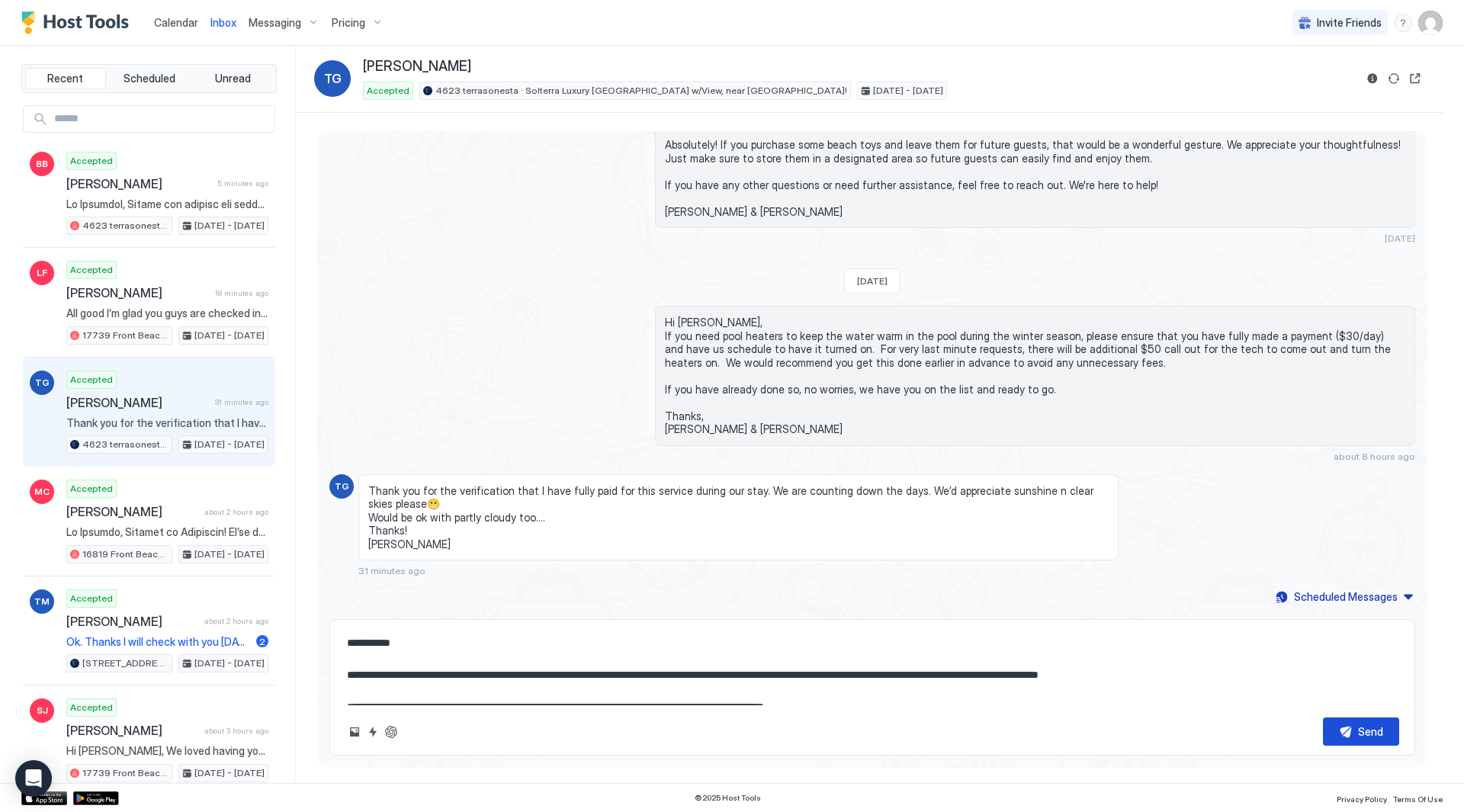
click at [1368, 728] on div "Send" at bounding box center [1370, 731] width 25 height 16
type textarea "*"
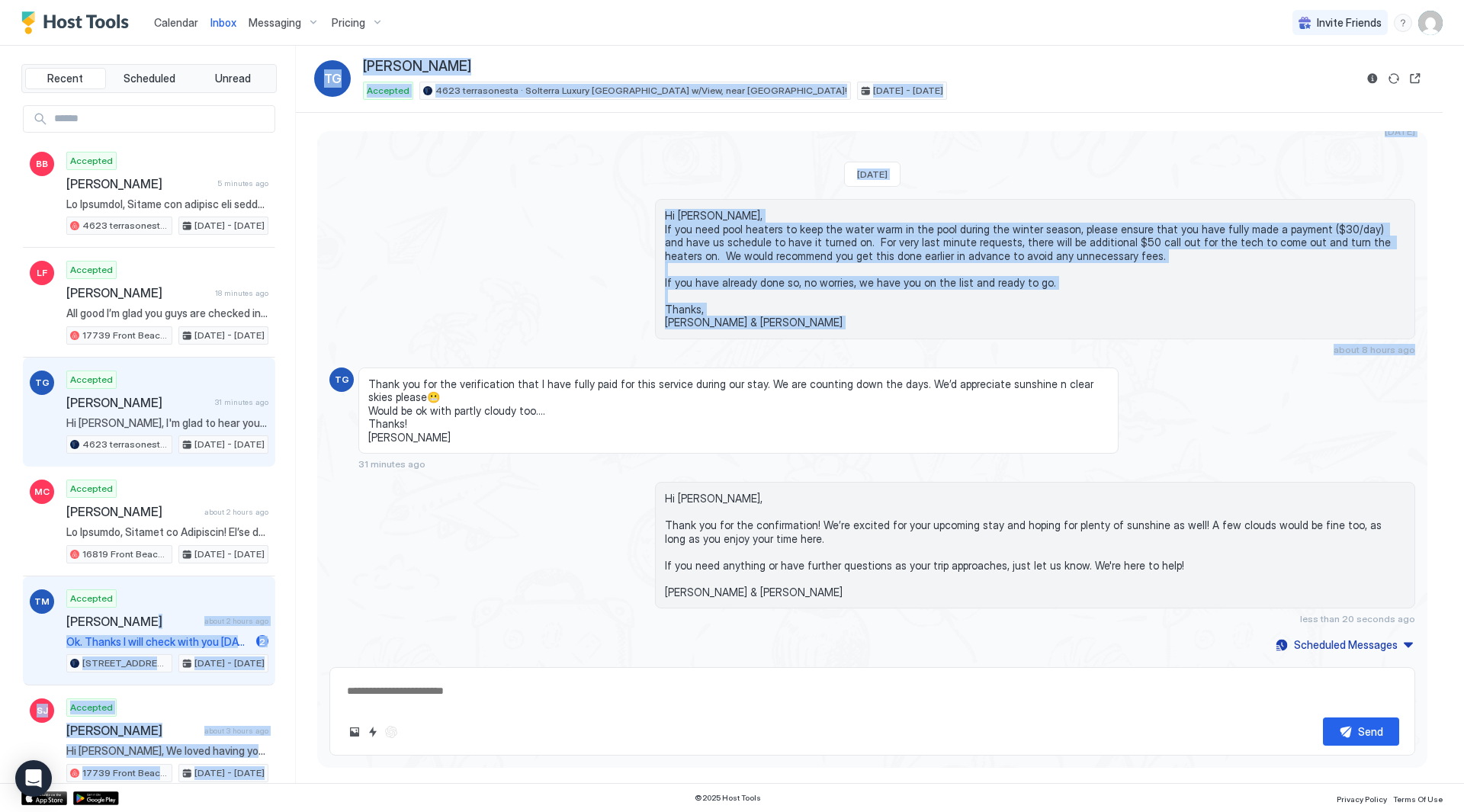
scroll to position [2349, 0]
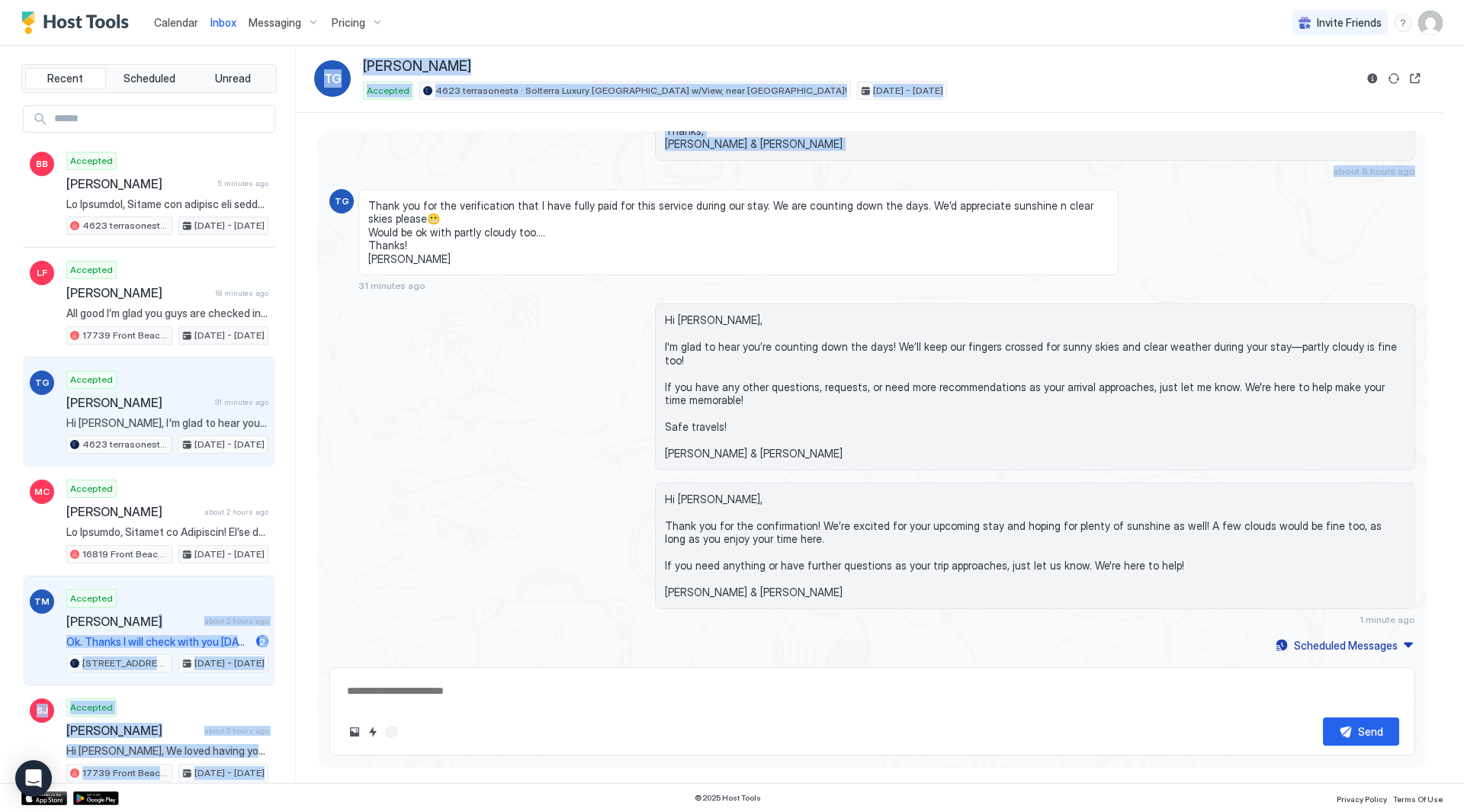
drag, startPoint x: 145, startPoint y: 611, endPoint x: 536, endPoint y: 600, distance: 391.2
click at [687, 584] on div "Recent Scheduled Unread BB Accepted [PERSON_NAME] 5 minutes ago 4623 terrasones…" at bounding box center [732, 414] width 1421 height 737
click at [815, 534] on span "Hi [PERSON_NAME], Thank you for the confirmation! We’re excited for your upcomi…" at bounding box center [1035, 546] width 740 height 107
click at [139, 635] on span "Ok. Thanks I will check with you [DATE]. No problem if it doesn’t work out. Tha…" at bounding box center [158, 642] width 184 height 14
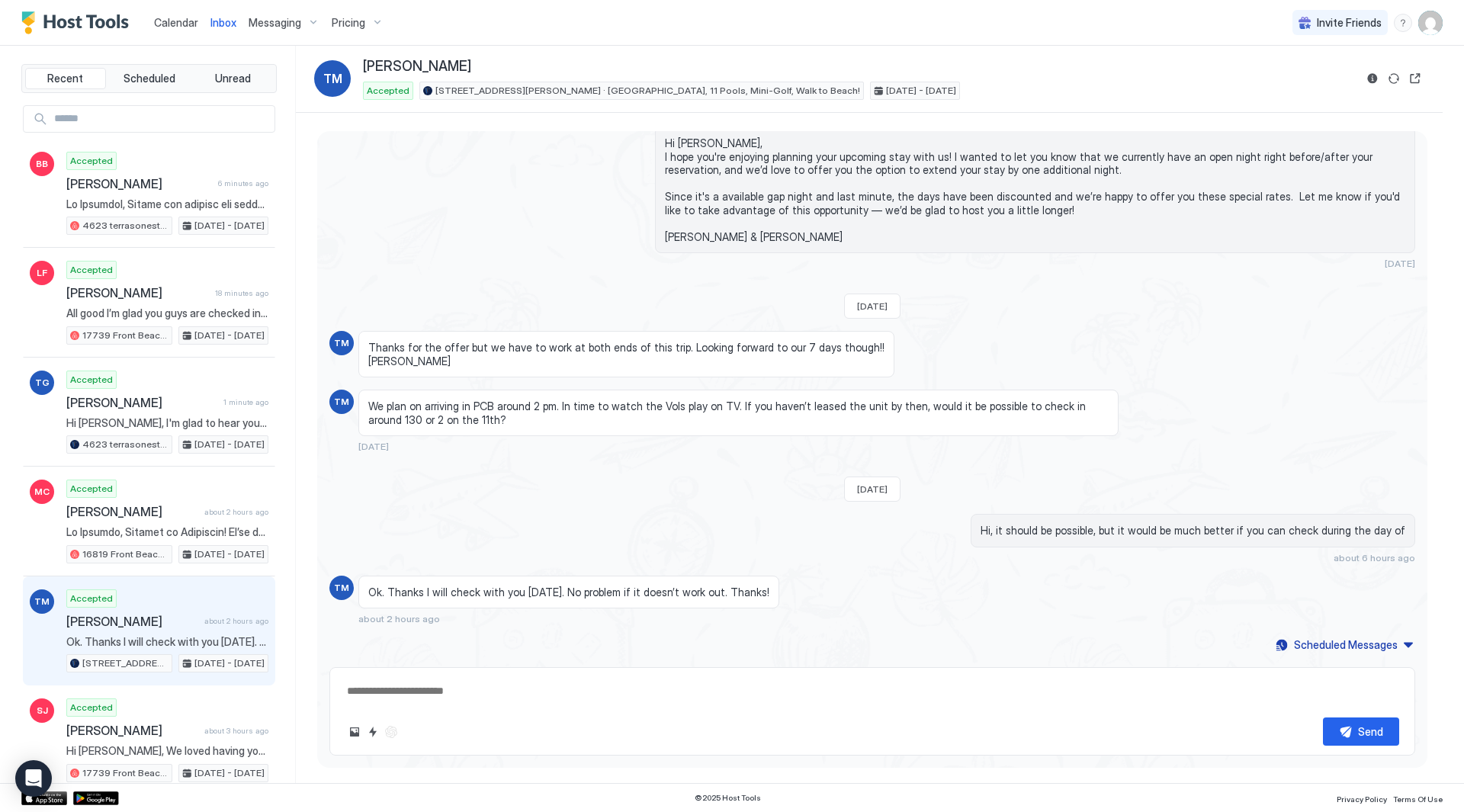
scroll to position [1297, 0]
click at [396, 732] on button "ChatGPT Auto Reply" at bounding box center [391, 732] width 19 height 19
type textarea "*"
type textarea "**********"
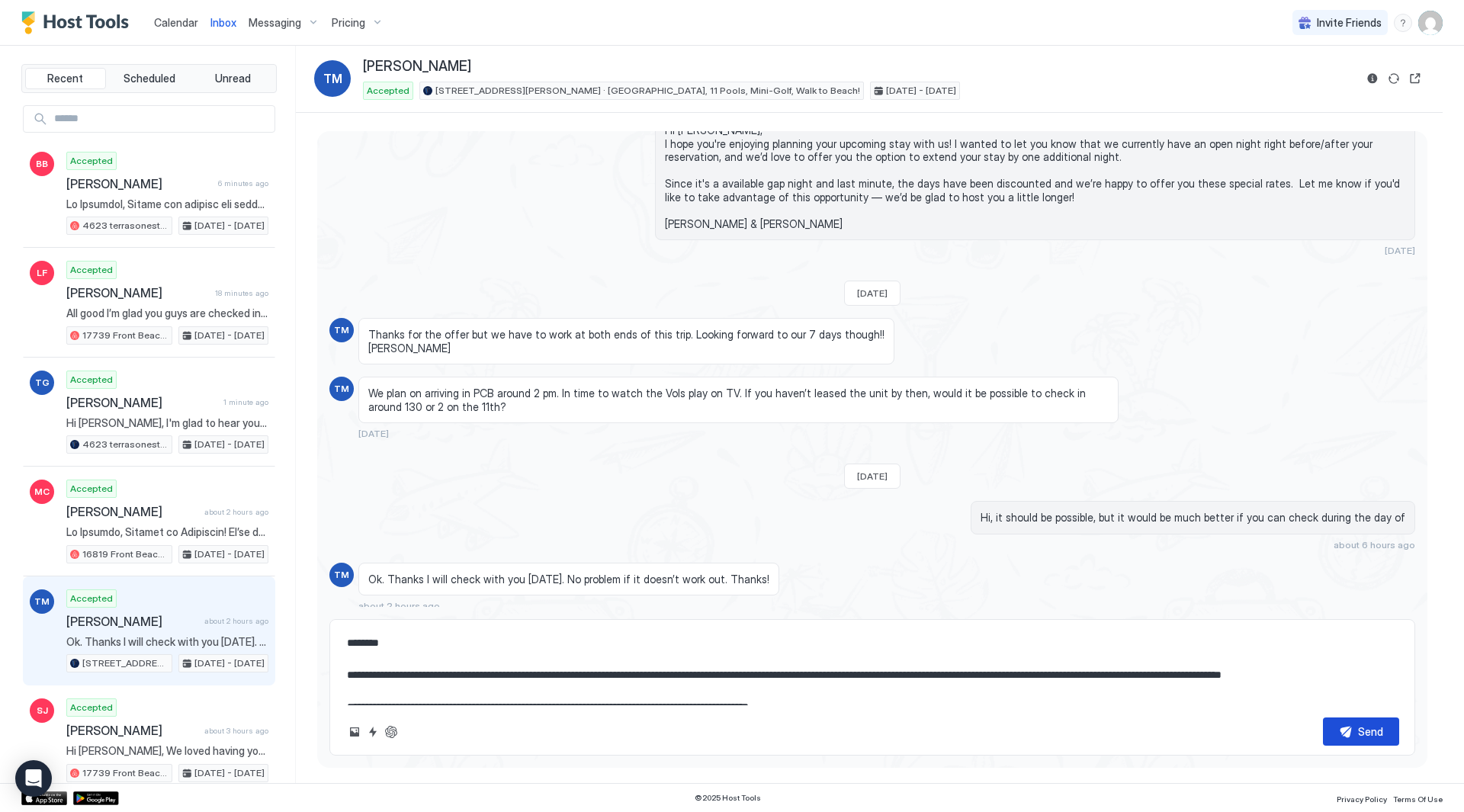
click at [1375, 731] on div "Send" at bounding box center [1370, 731] width 25 height 16
type textarea "*"
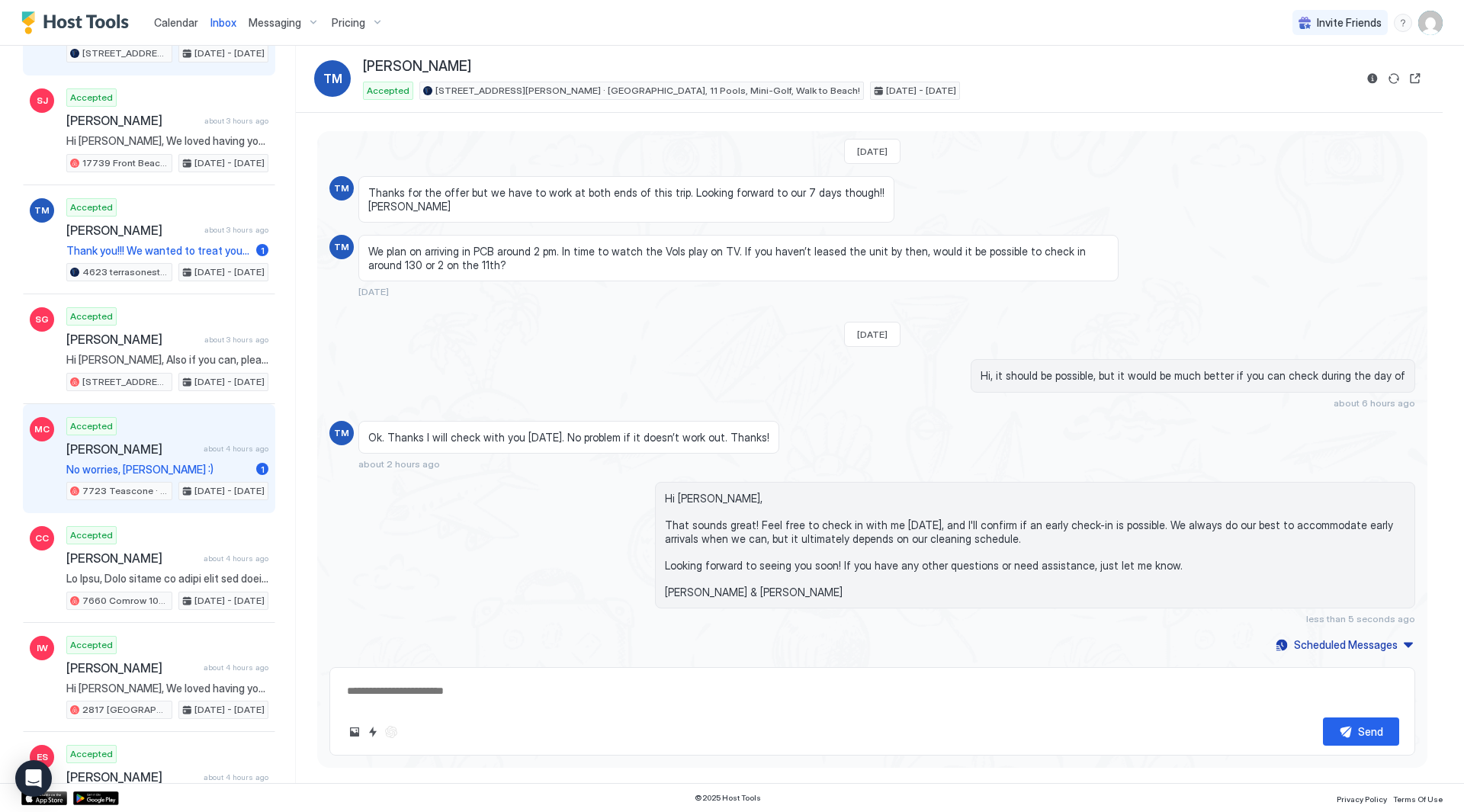
scroll to position [457, 0]
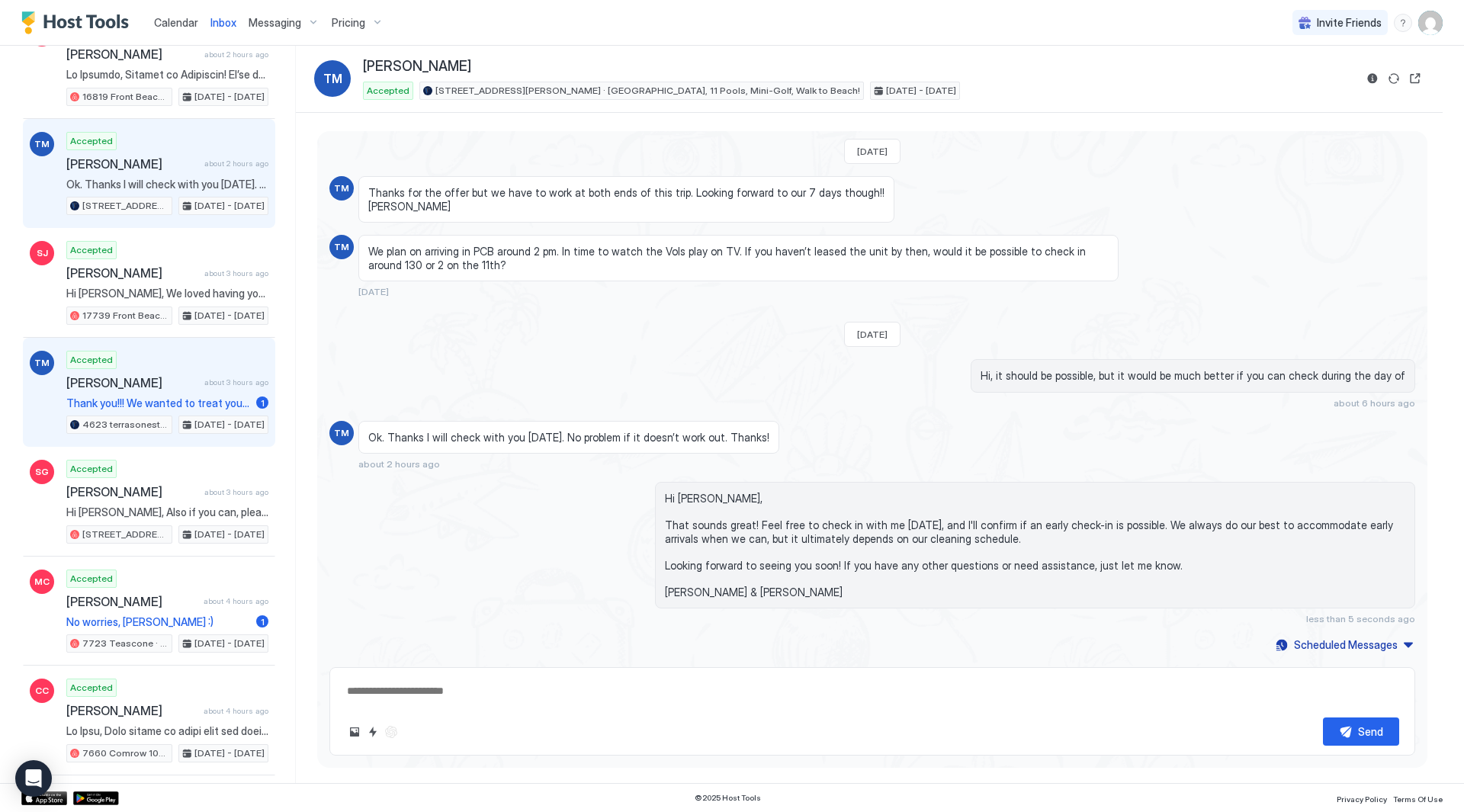
click at [168, 387] on span "[PERSON_NAME]" at bounding box center [133, 383] width 132 height 15
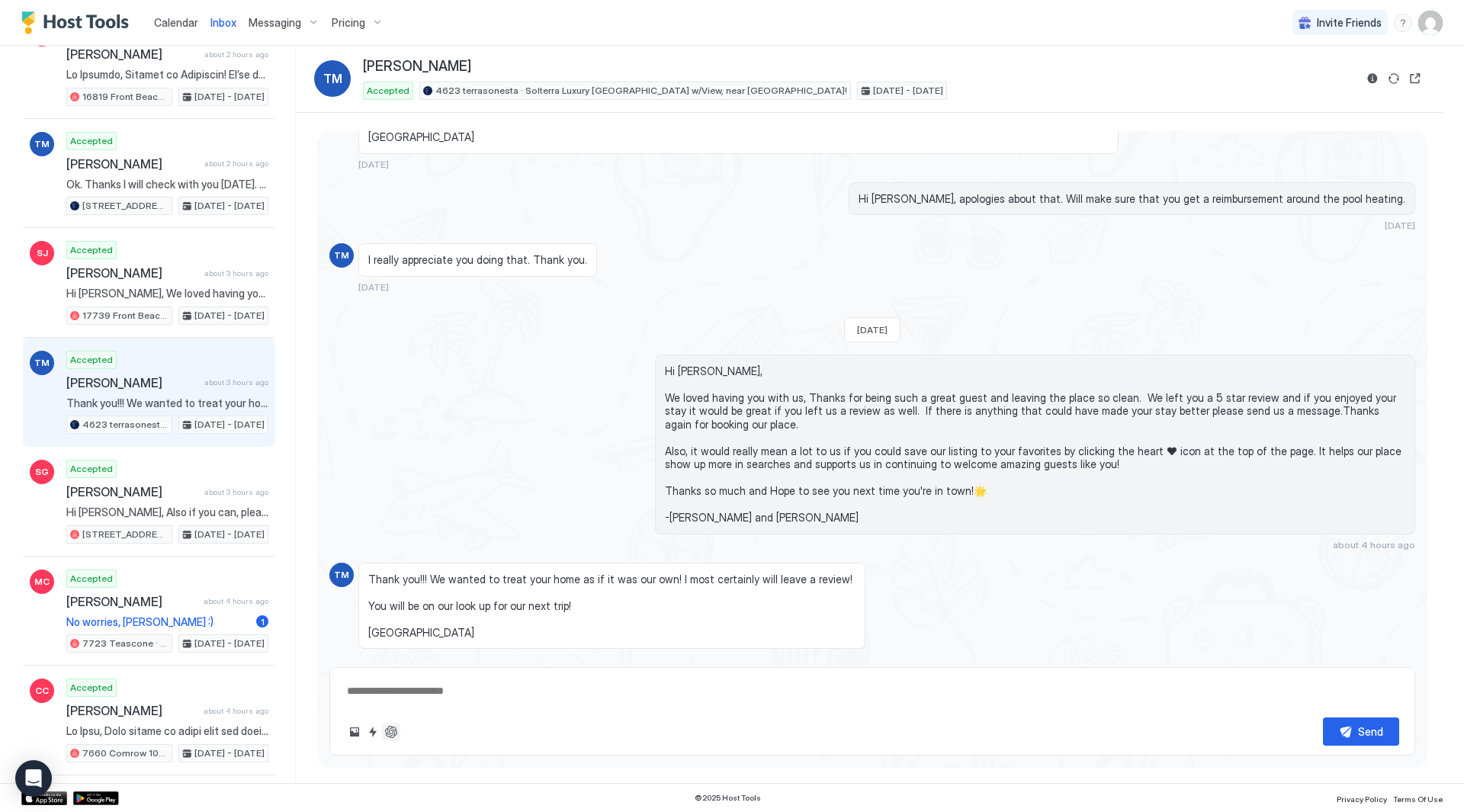
click at [390, 732] on button "ChatGPT Auto Reply" at bounding box center [391, 732] width 19 height 19
type textarea "*"
type textarea "**********"
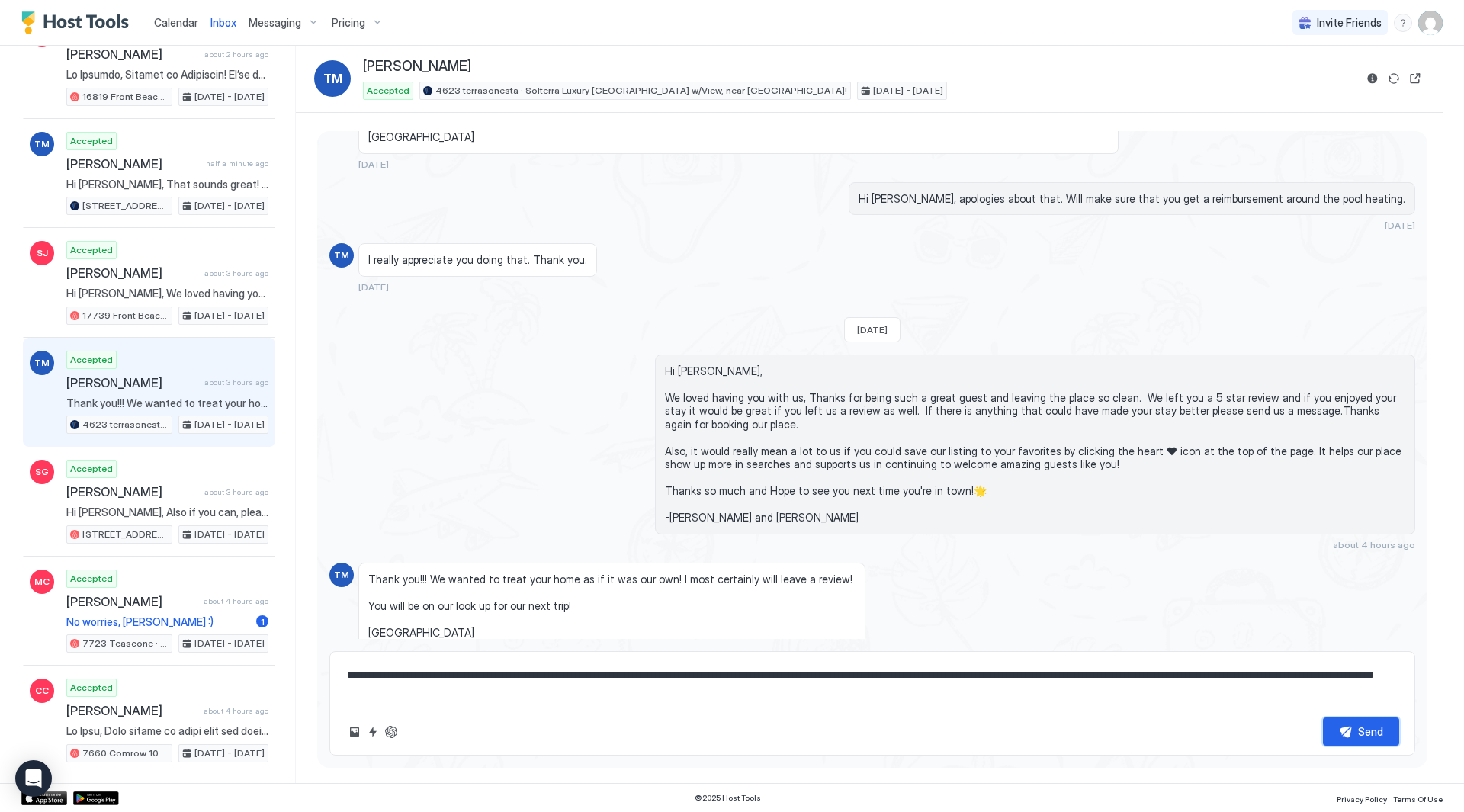
click at [1376, 731] on div "Send" at bounding box center [1370, 731] width 25 height 16
type textarea "*"
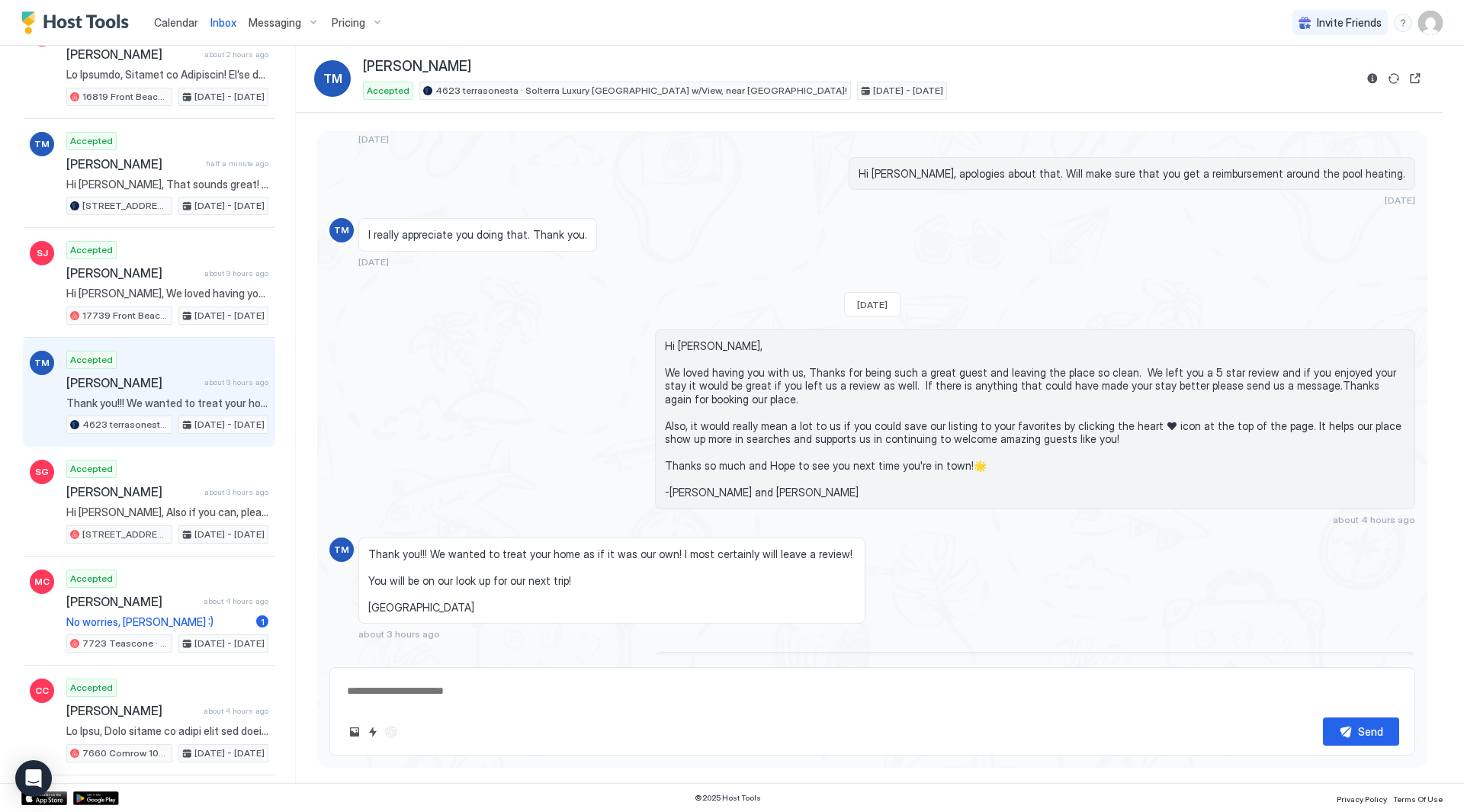
scroll to position [3454, 0]
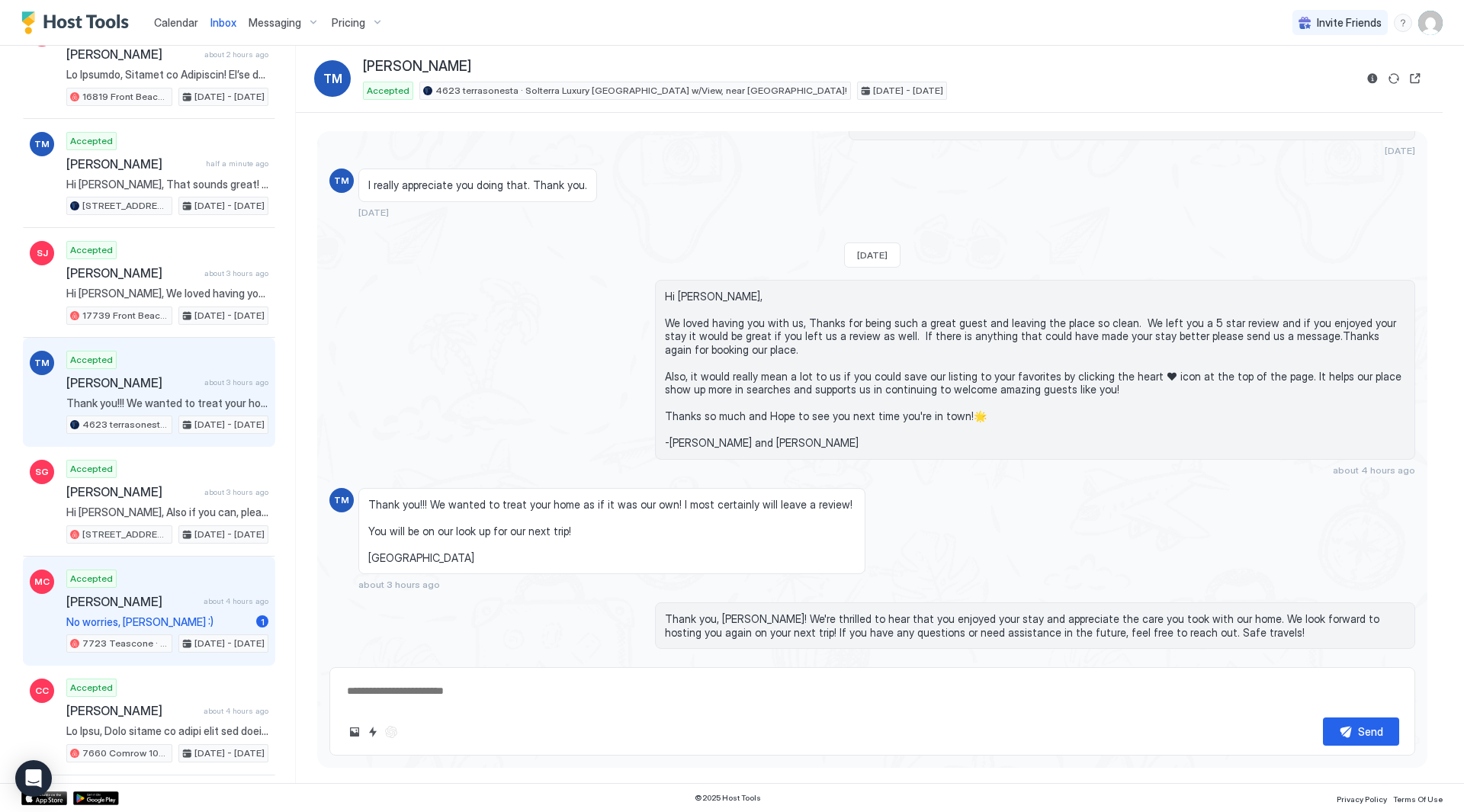
click at [166, 613] on div "Accepted [PERSON_NAME] about 4 hours ago No worries, [PERSON_NAME] :) 1 7723 [G…" at bounding box center [167, 611] width 202 height 84
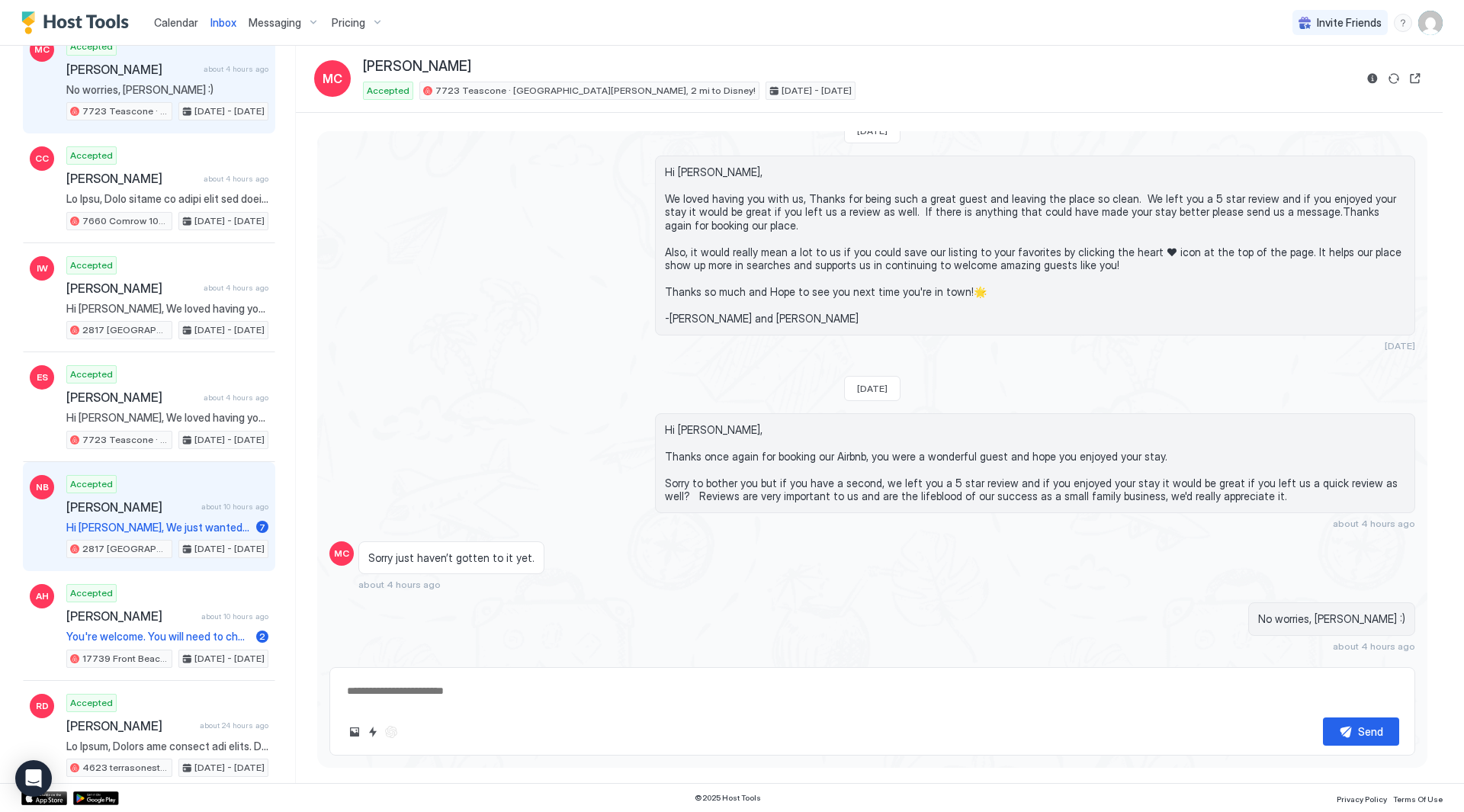
scroll to position [991, 0]
click at [186, 499] on span "[PERSON_NAME]" at bounding box center [131, 505] width 129 height 15
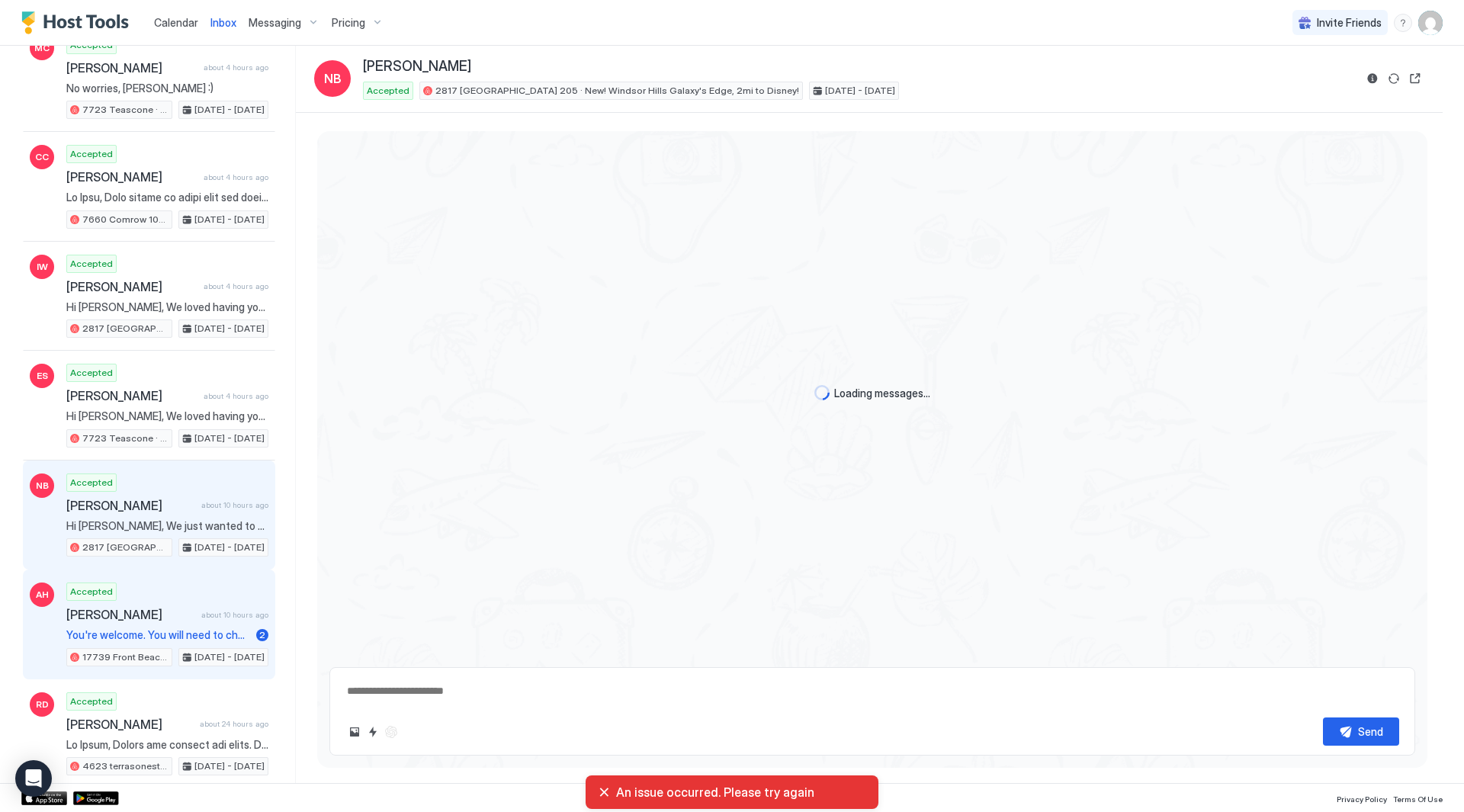
click at [183, 629] on span "You're welcome. You will need to check in with security at the front desk for r…" at bounding box center [158, 635] width 184 height 14
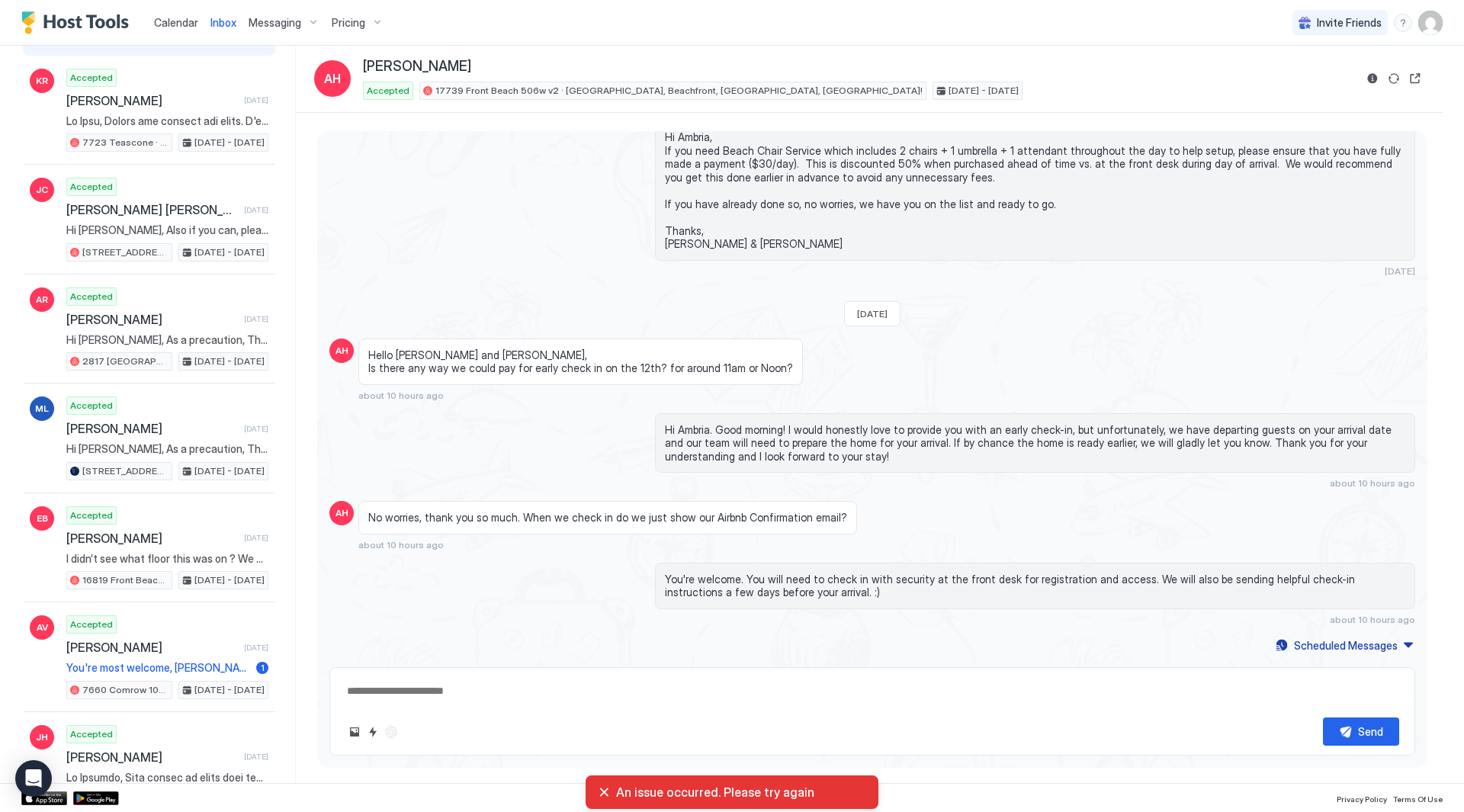
scroll to position [2032, 0]
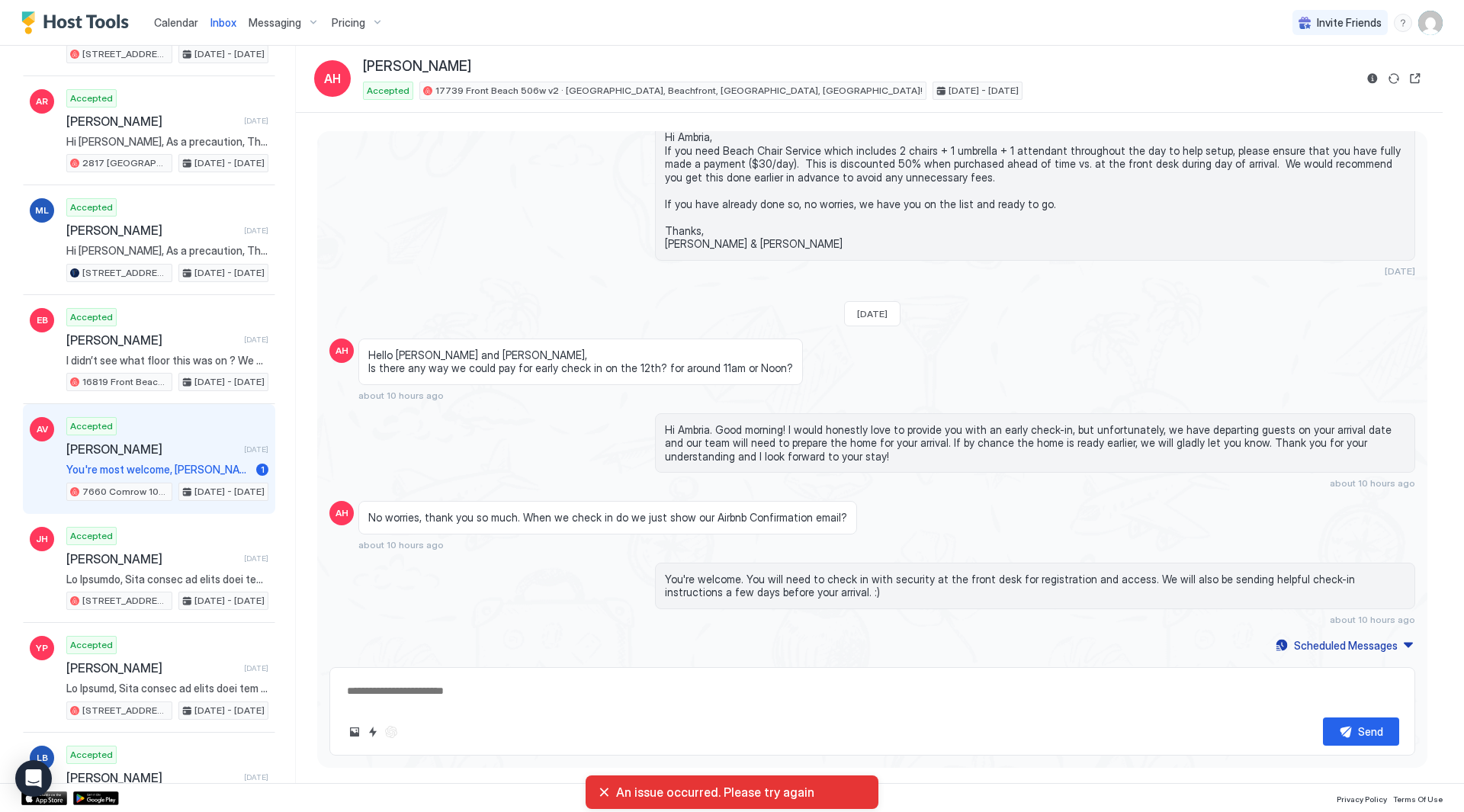
click at [188, 451] on span "[PERSON_NAME]" at bounding box center [152, 449] width 171 height 15
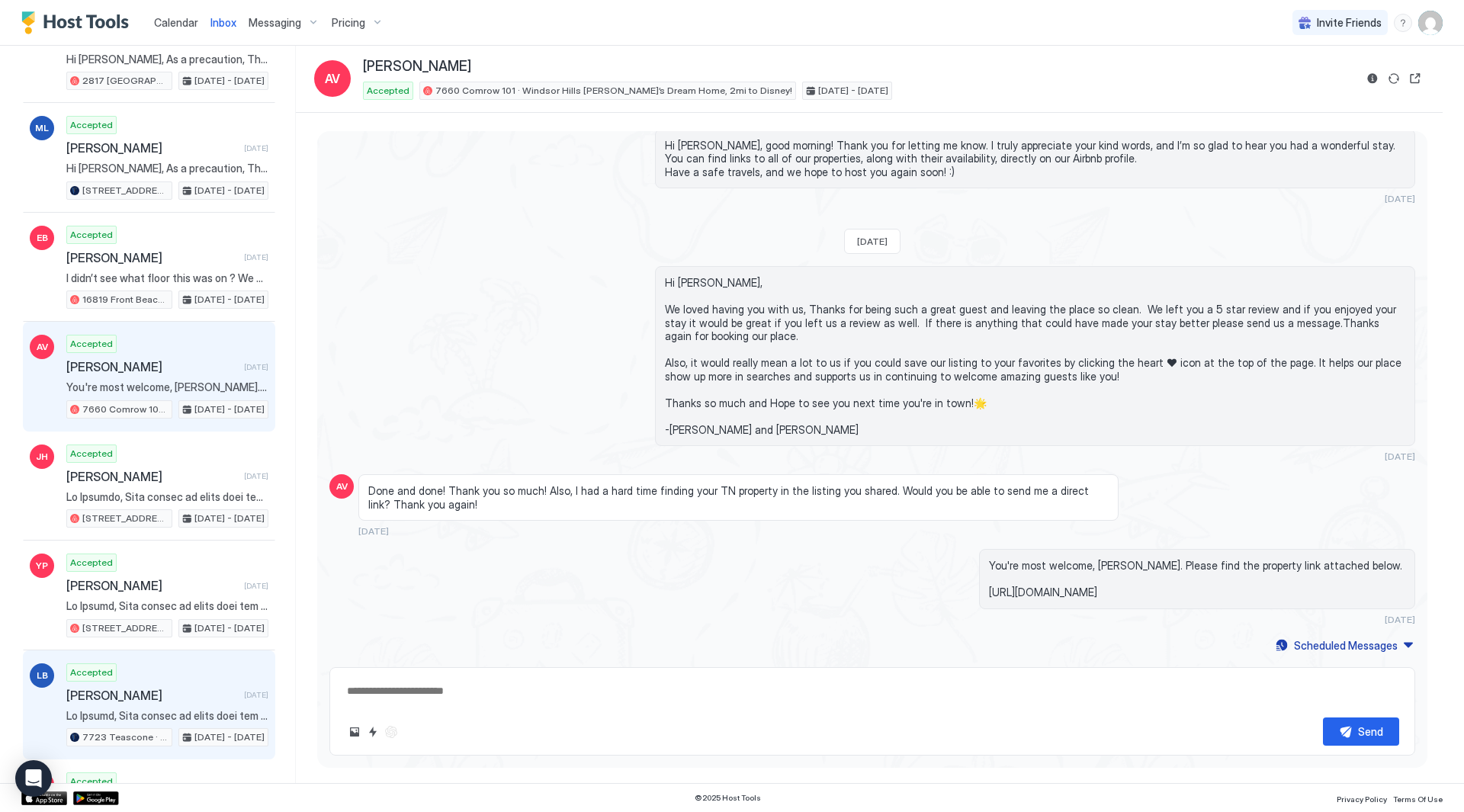
scroll to position [2870, 0]
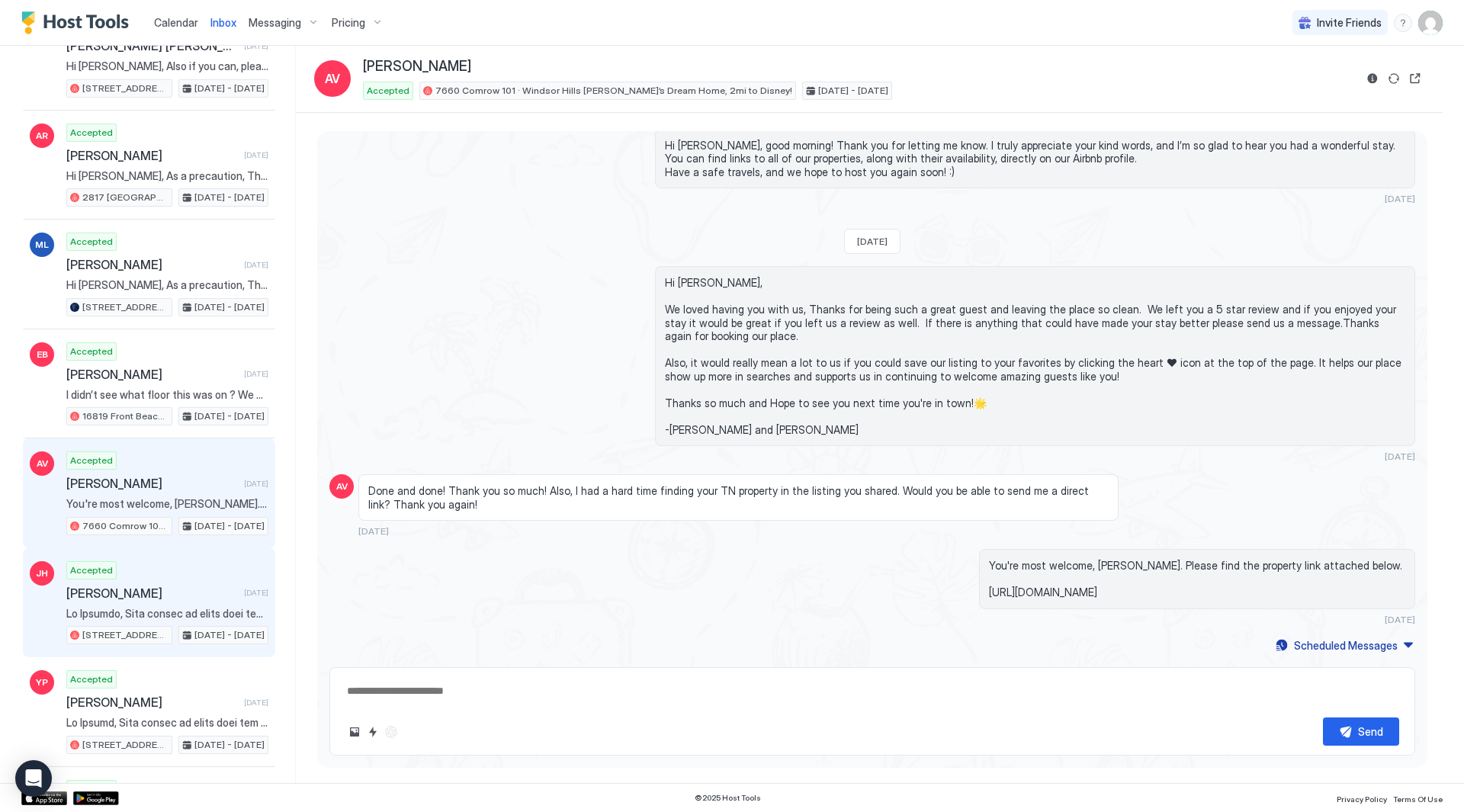
type textarea "*"
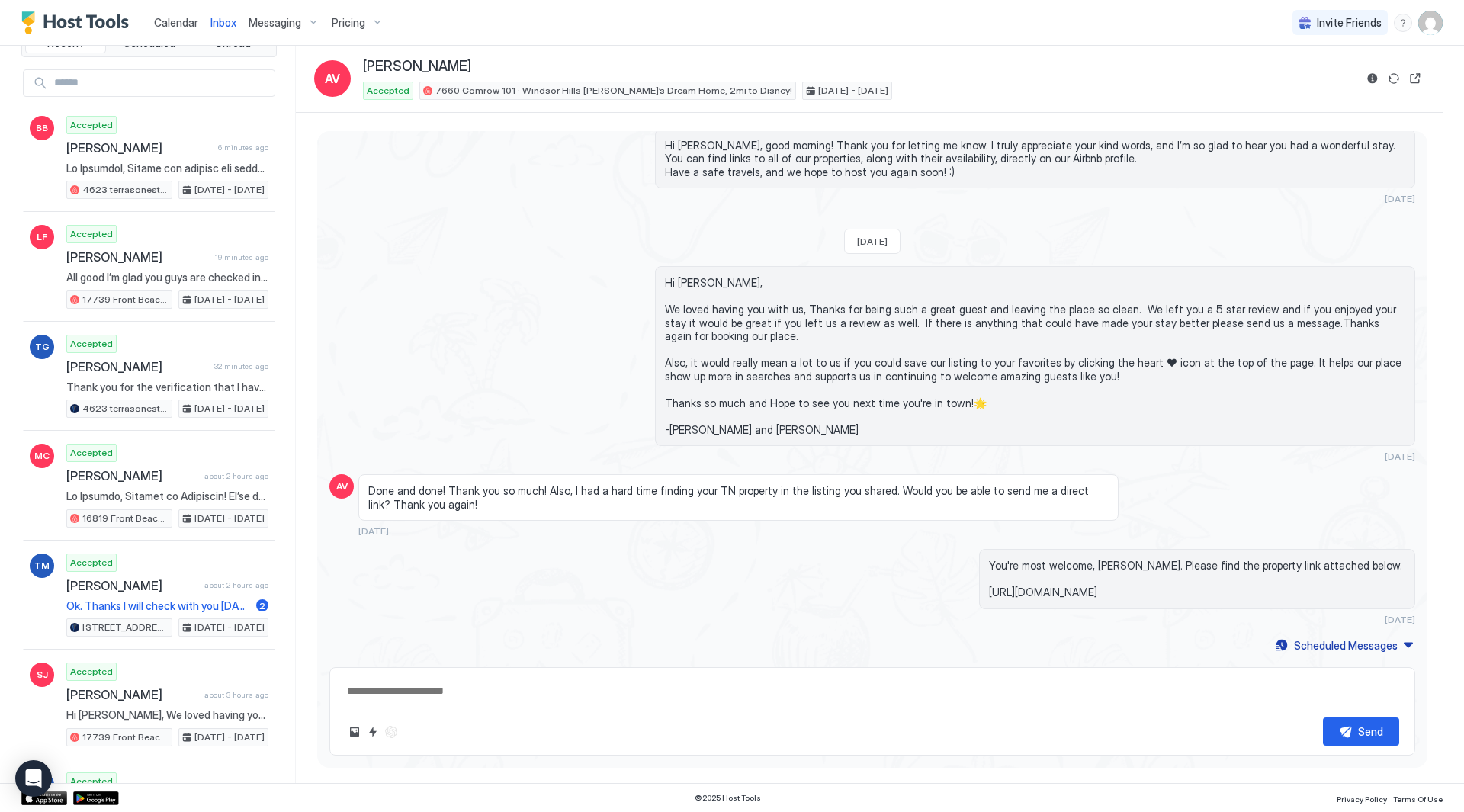
scroll to position [0, 0]
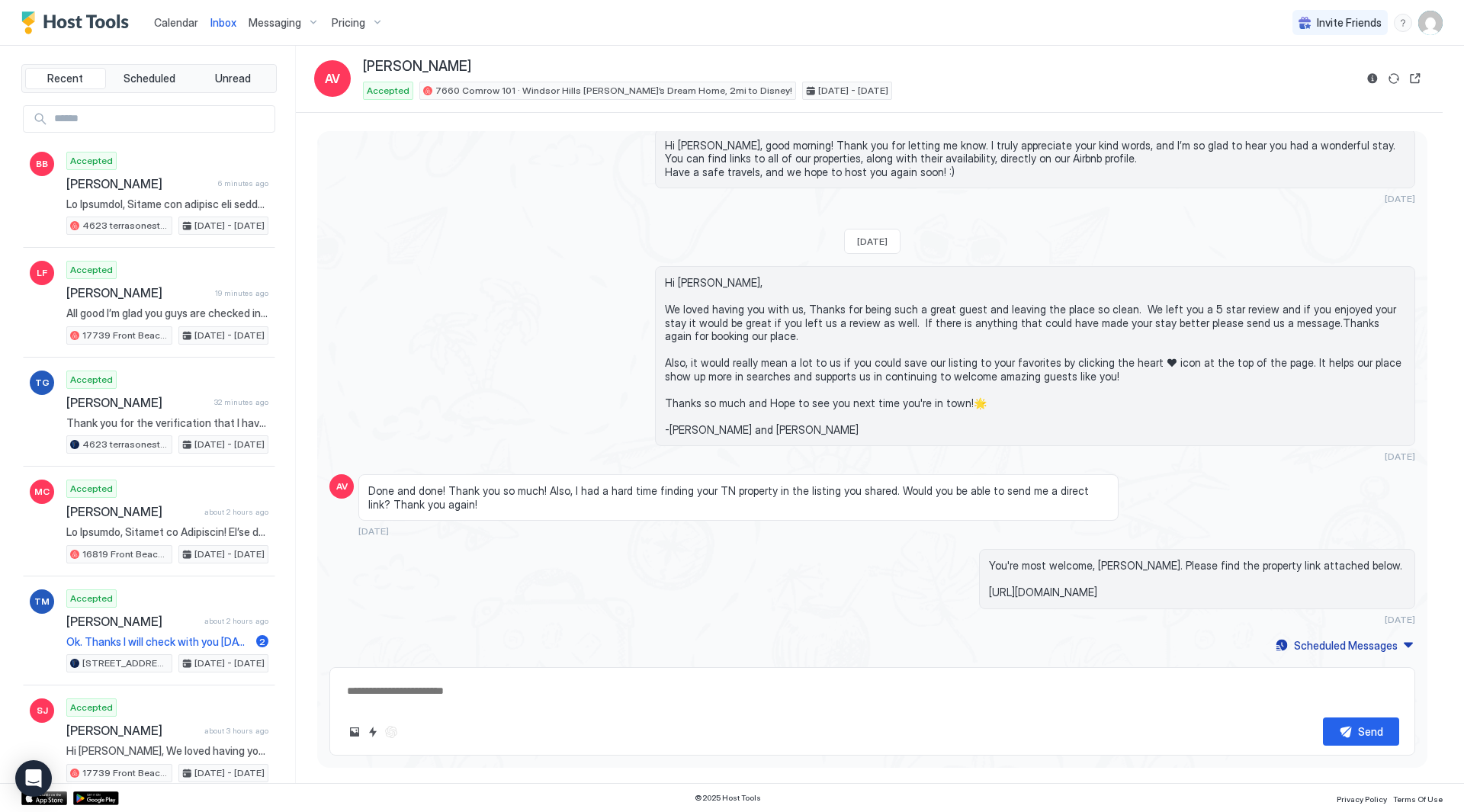
click at [181, 15] on link "Calendar" at bounding box center [176, 22] width 44 height 16
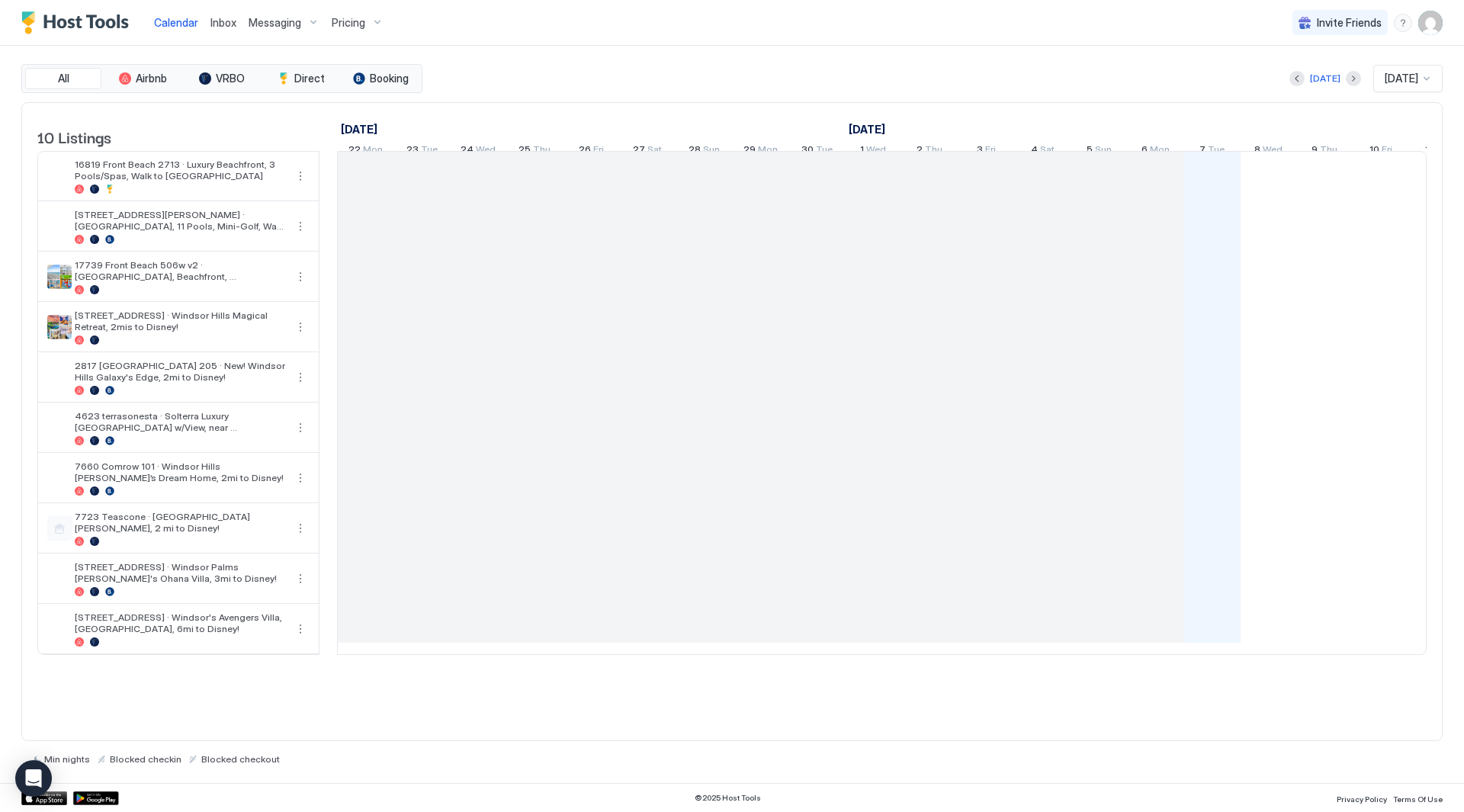
scroll to position [0, 847]
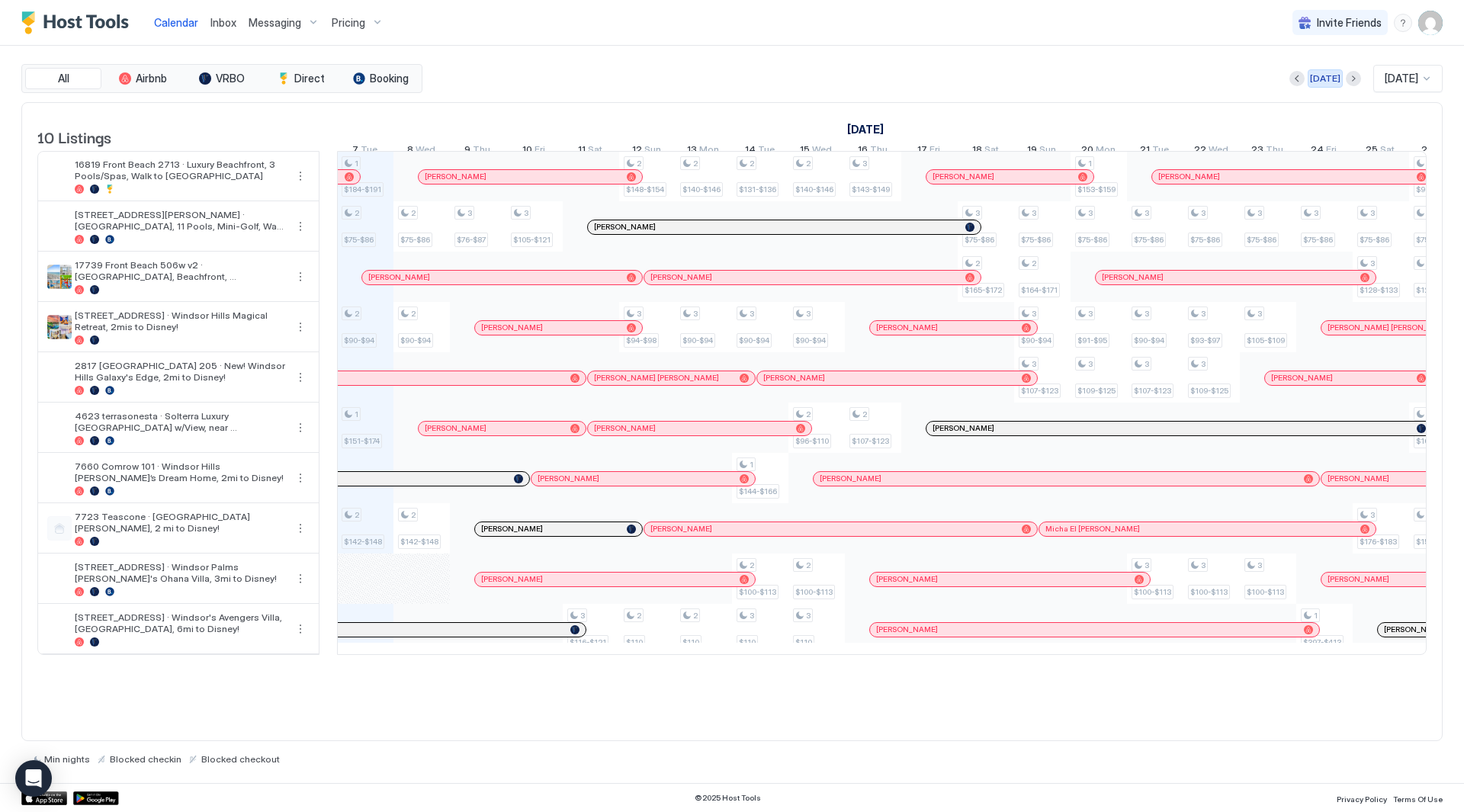
click at [1310, 75] on div "[DATE]" at bounding box center [1324, 78] width 30 height 14
